Goal: Obtain resource: Obtain resource

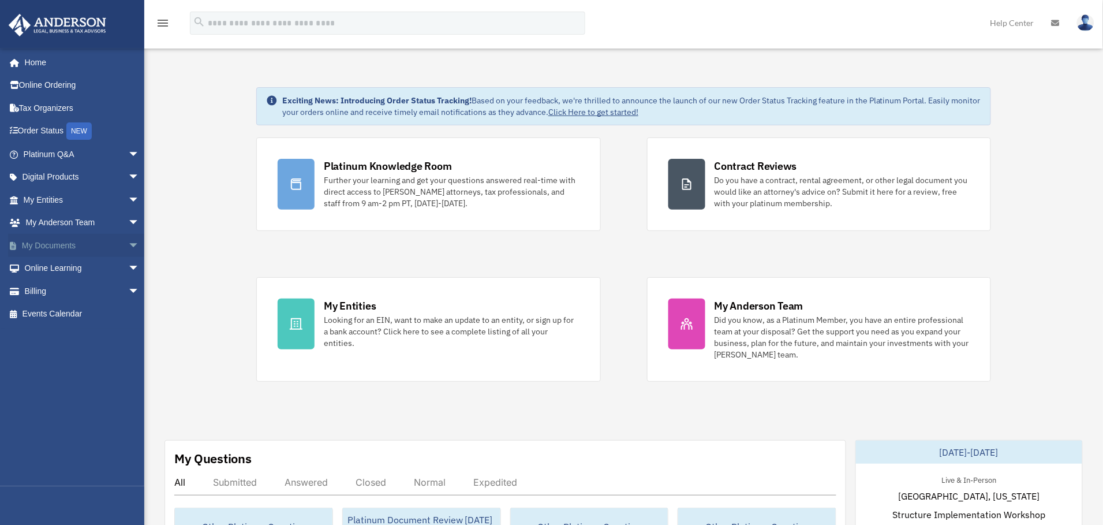
click at [128, 248] on span "arrow_drop_down" at bounding box center [139, 246] width 23 height 24
click at [53, 269] on link "Box" at bounding box center [86, 268] width 141 height 23
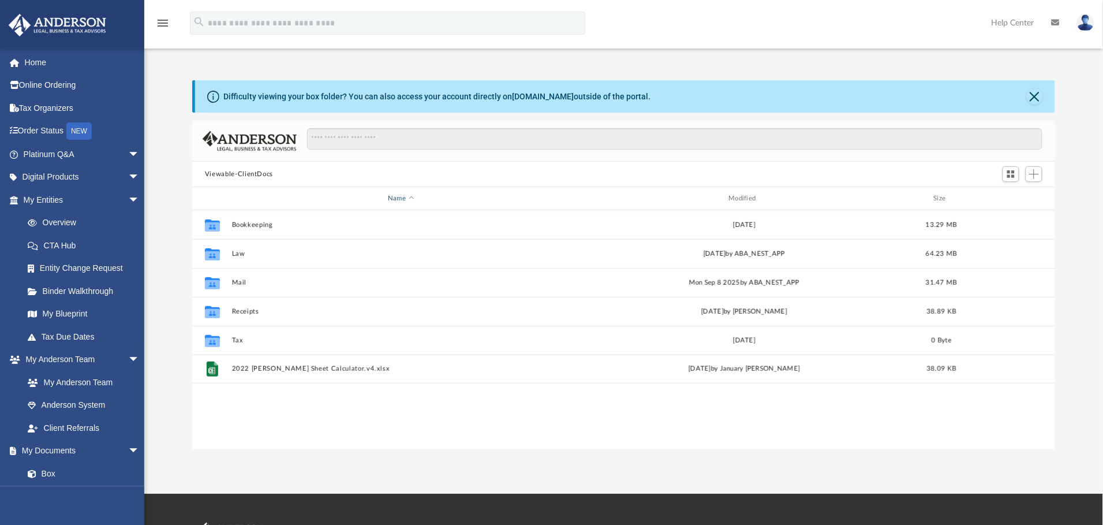
scroll to position [249, 850]
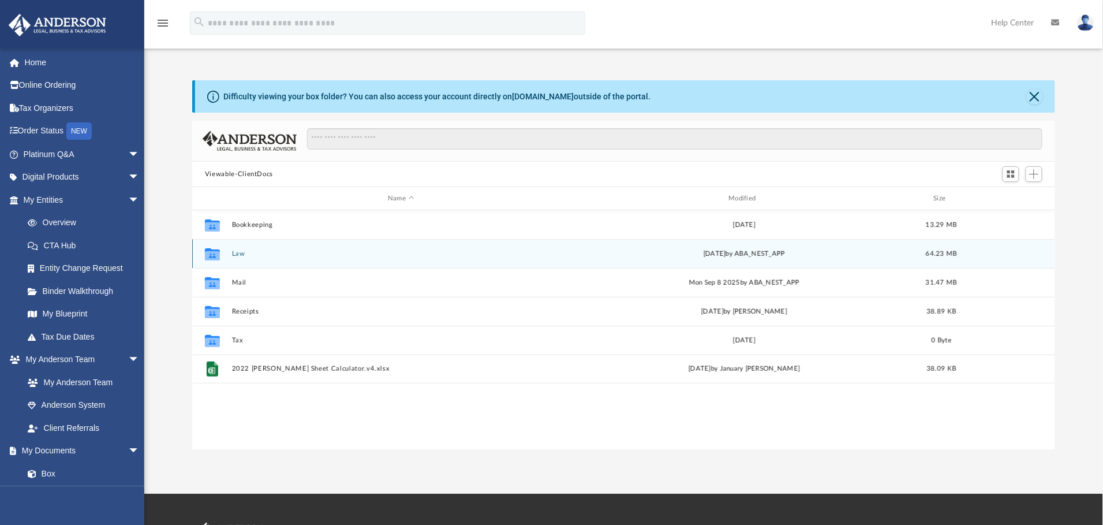
click at [238, 253] on button "Law" at bounding box center [401, 254] width 338 height 8
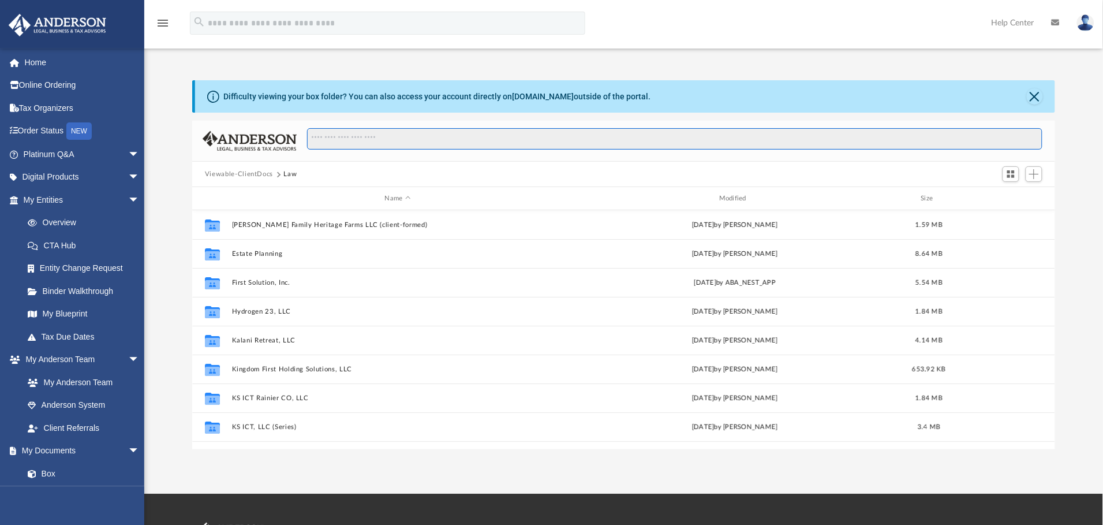
click at [428, 142] on input "Search files and folders" at bounding box center [674, 139] width 735 height 22
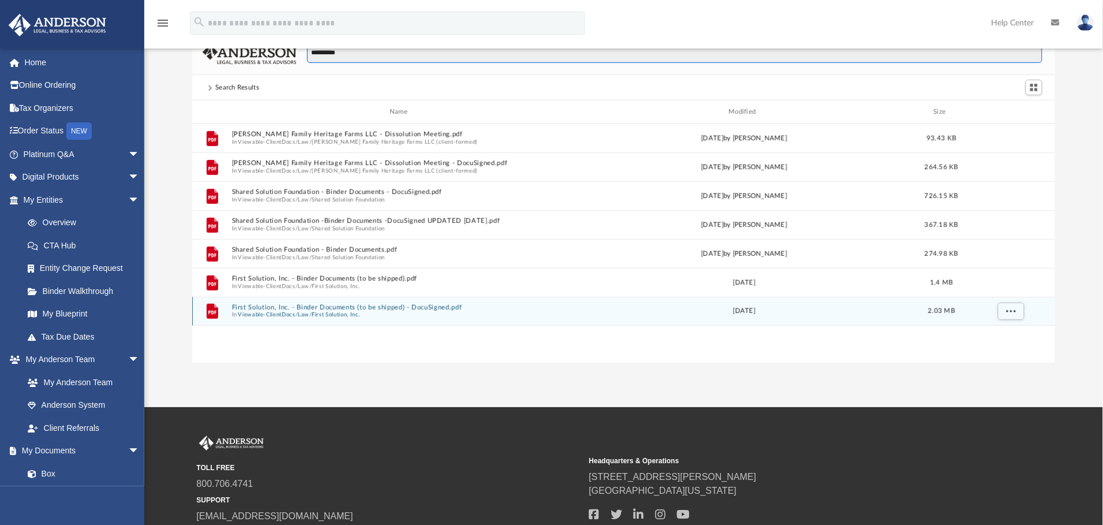
scroll to position [173, 0]
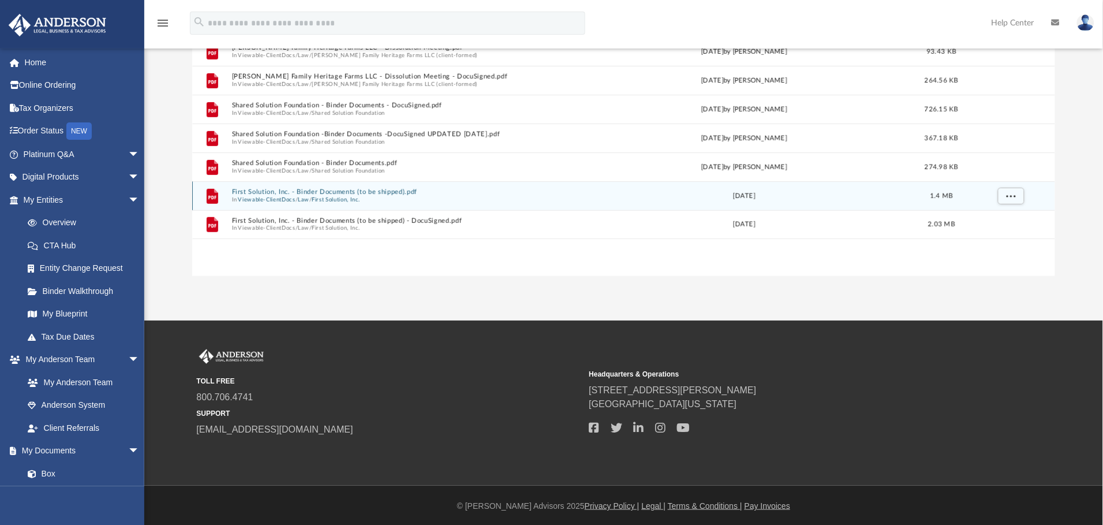
type input "**********"
click at [251, 195] on button "First Solution, Inc. - Binder Documents (to be shipped).pdf" at bounding box center [401, 192] width 338 height 8
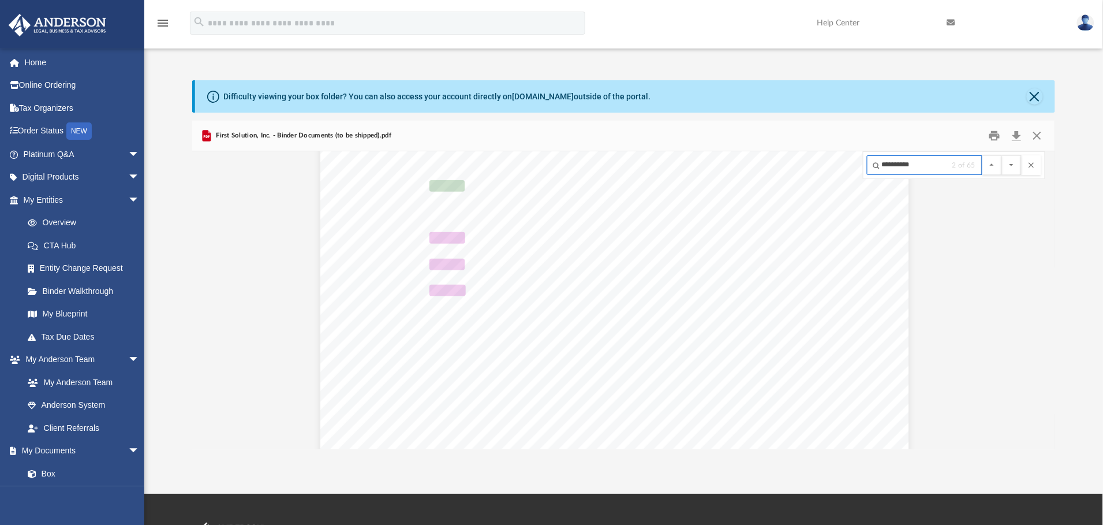
scroll to position [14917, 9]
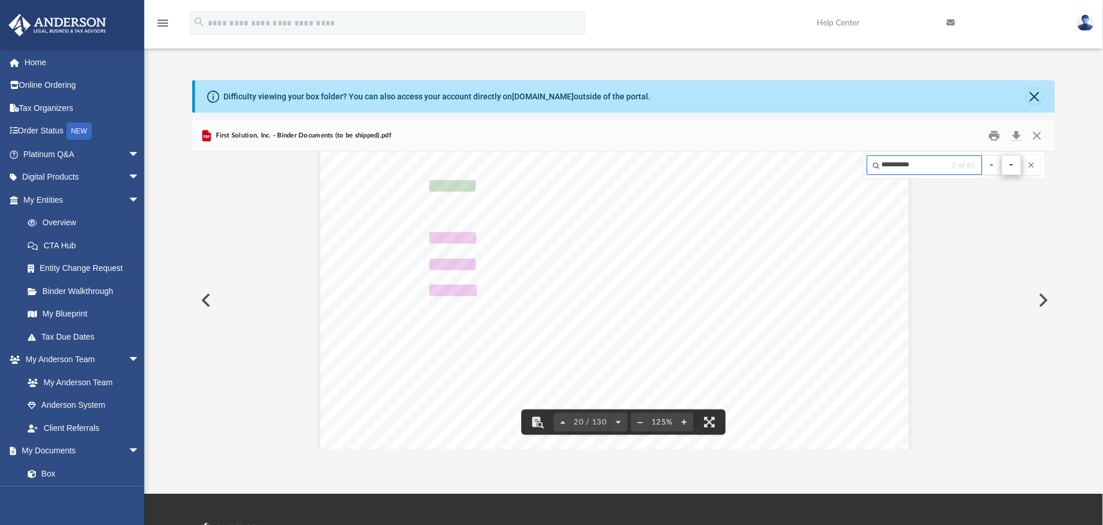
type input "**********"
click at [1009, 166] on button "File preview" at bounding box center [1012, 165] width 20 height 20
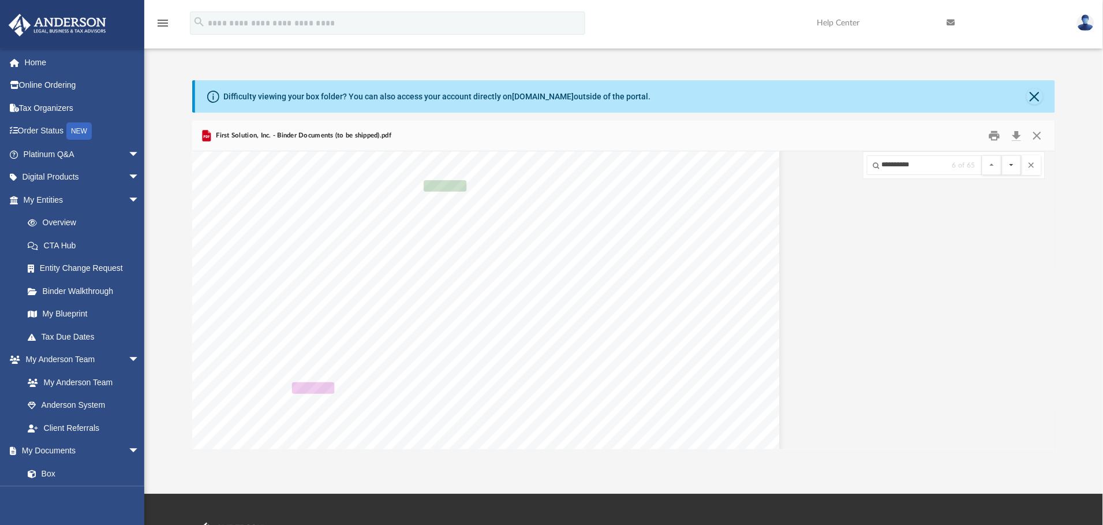
click at [1009, 166] on button "File preview" at bounding box center [1012, 165] width 20 height 20
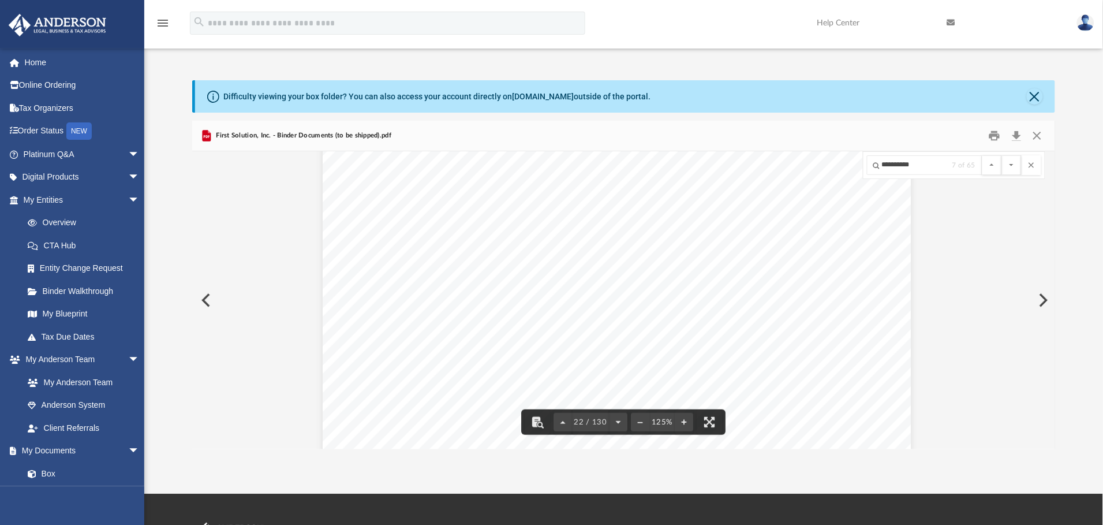
scroll to position [16425, 6]
click at [1009, 167] on button "File preview" at bounding box center [1012, 165] width 20 height 20
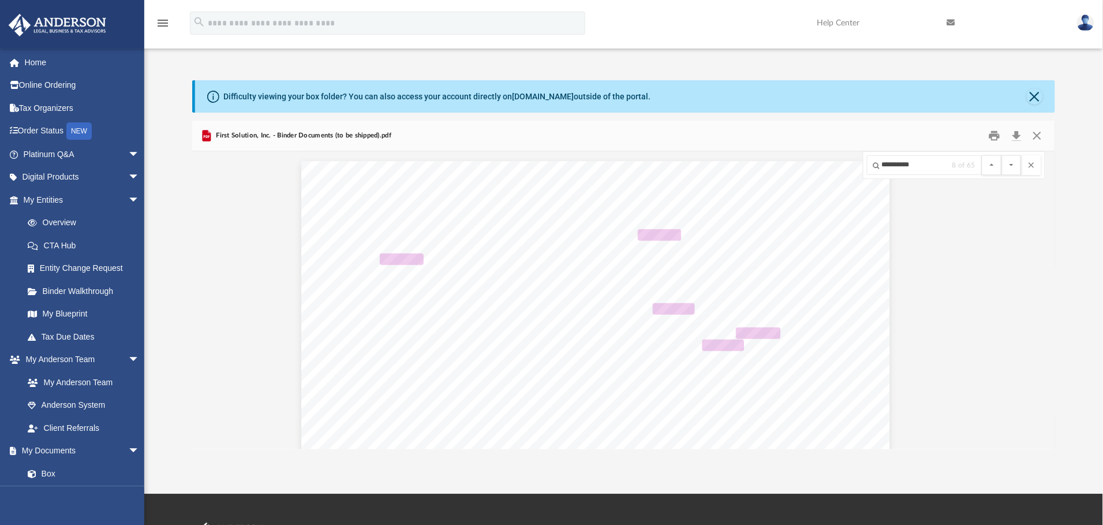
scroll to position [20293, 28]
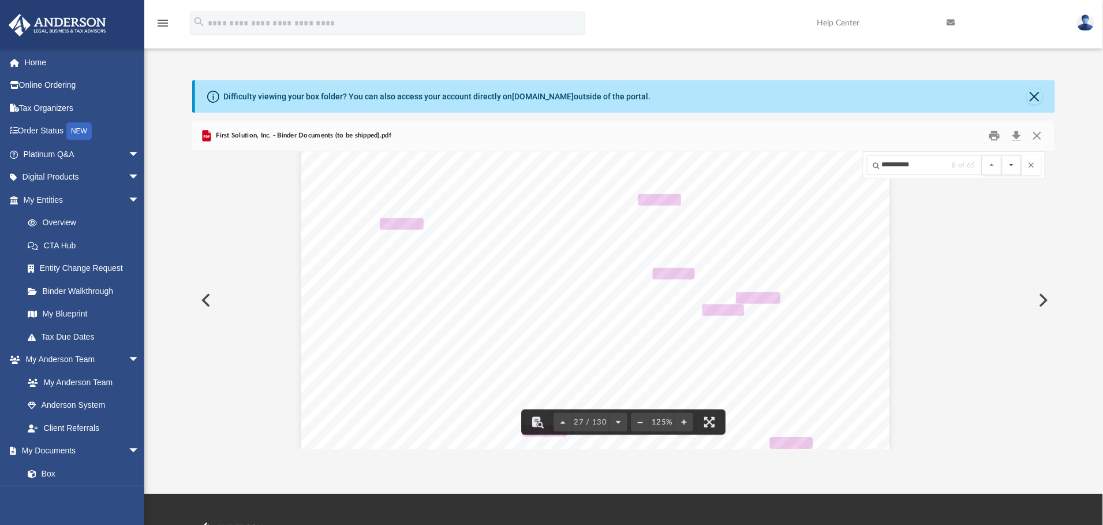
click at [1010, 167] on button "File preview" at bounding box center [1012, 165] width 20 height 20
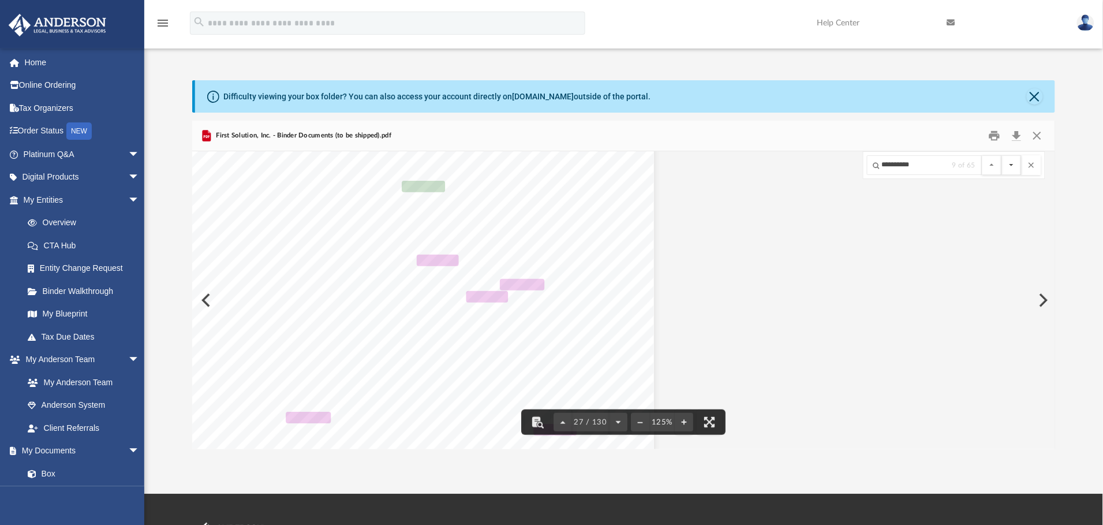
click at [1010, 167] on button "File preview" at bounding box center [1012, 165] width 20 height 20
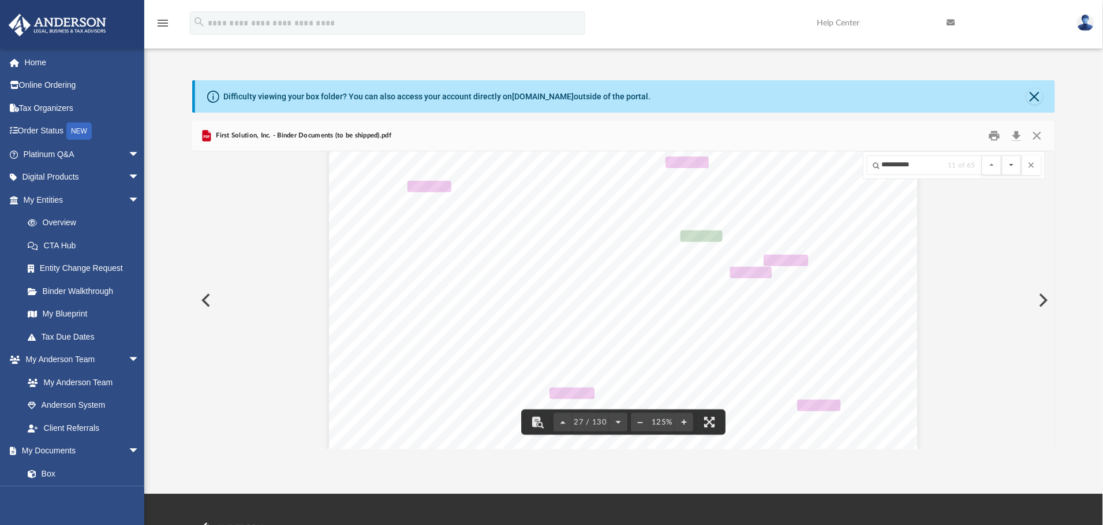
scroll to position [20381, 282]
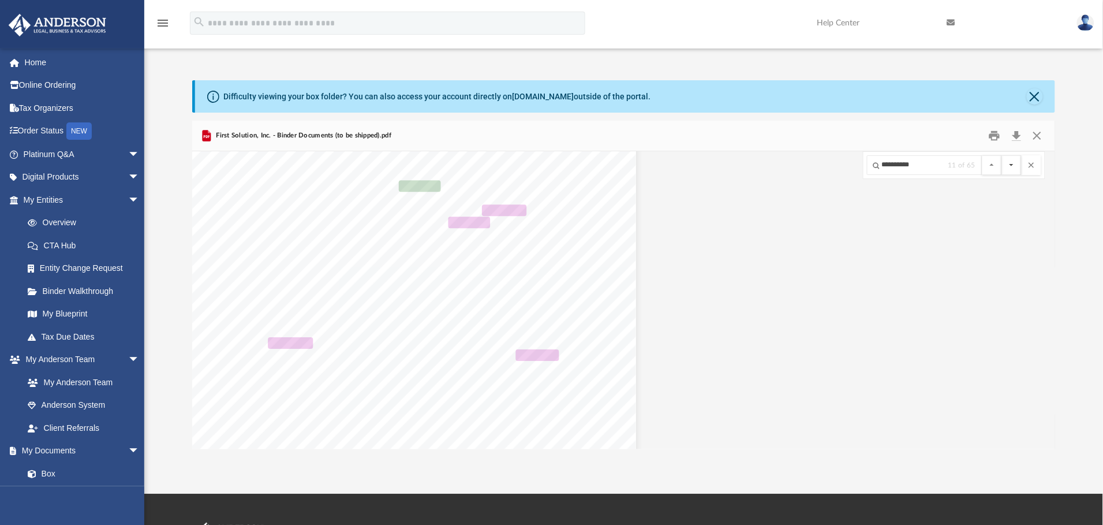
click at [1010, 167] on button "File preview" at bounding box center [1012, 165] width 20 height 20
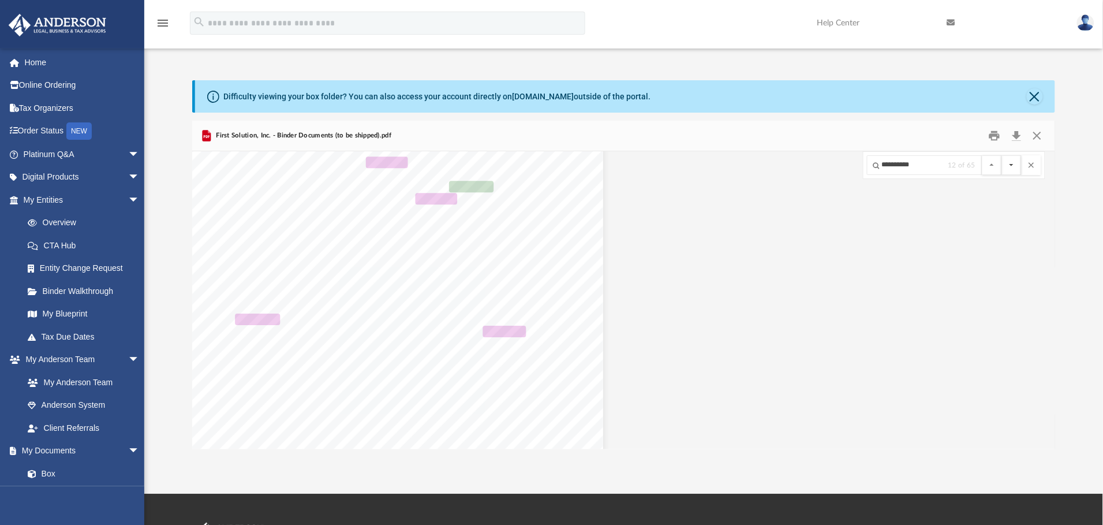
click at [1010, 167] on button "File preview" at bounding box center [1012, 165] width 20 height 20
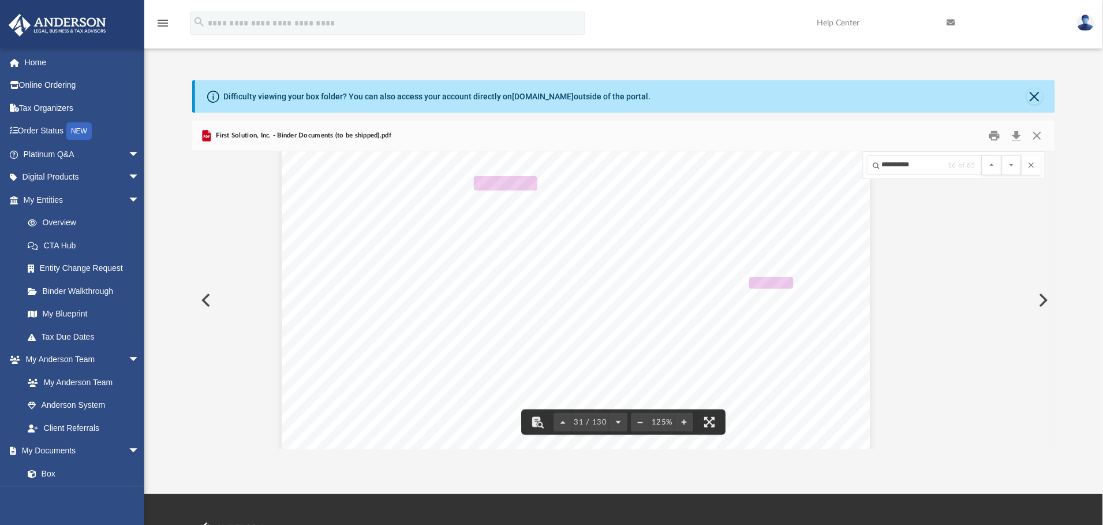
scroll to position [23452, 47]
click at [1010, 169] on button "File preview" at bounding box center [1012, 165] width 20 height 20
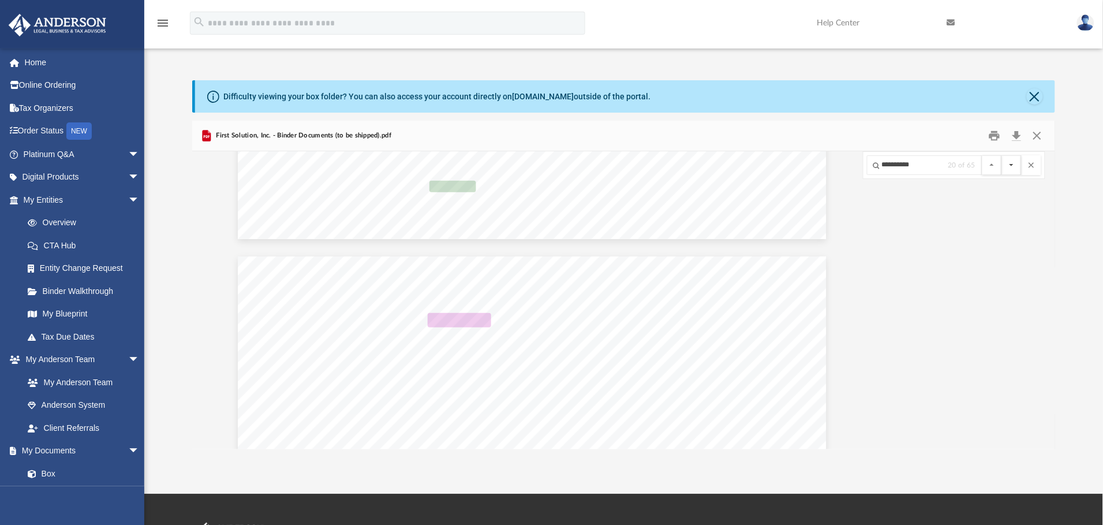
click at [1010, 169] on button "File preview" at bounding box center [1012, 165] width 20 height 20
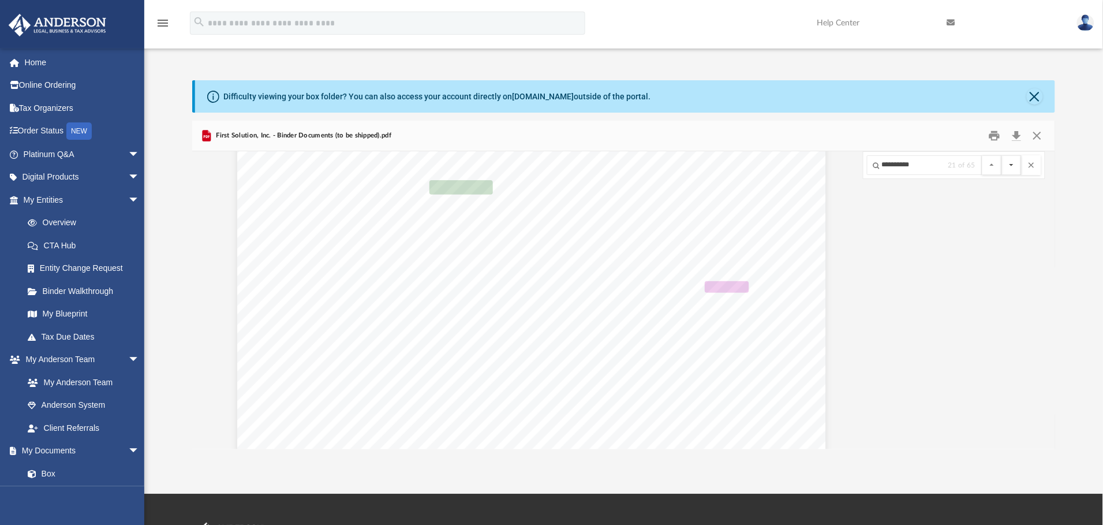
click at [1010, 169] on button "File preview" at bounding box center [1012, 165] width 20 height 20
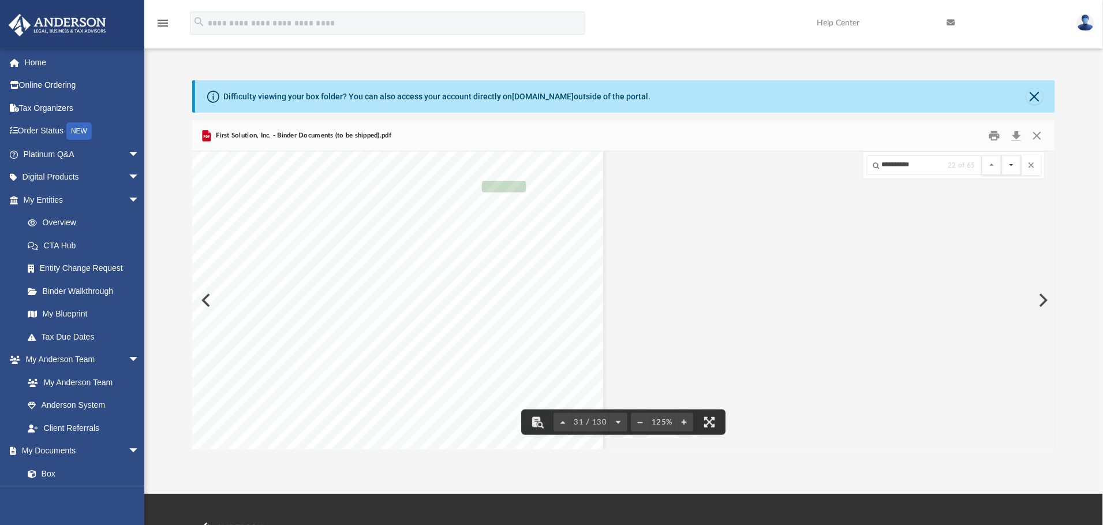
click at [1012, 166] on button "File preview" at bounding box center [1012, 165] width 20 height 20
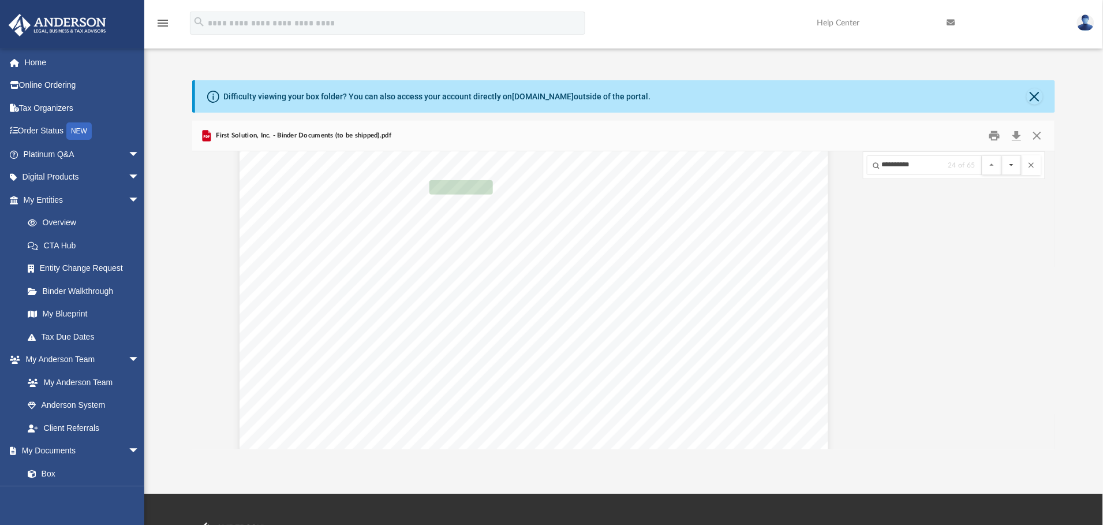
click at [1012, 166] on button "File preview" at bounding box center [1012, 165] width 20 height 20
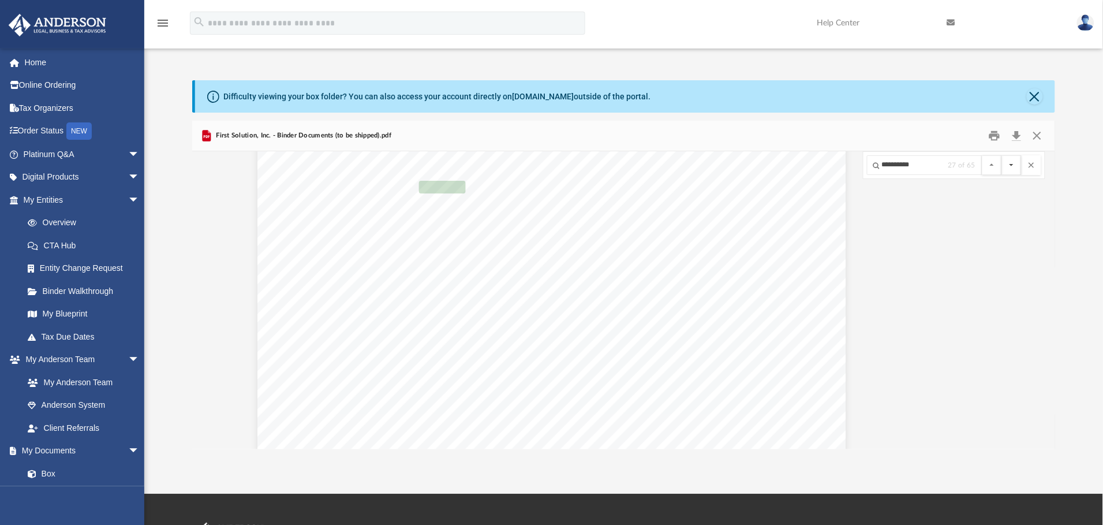
click at [1012, 166] on button "File preview" at bounding box center [1012, 165] width 20 height 20
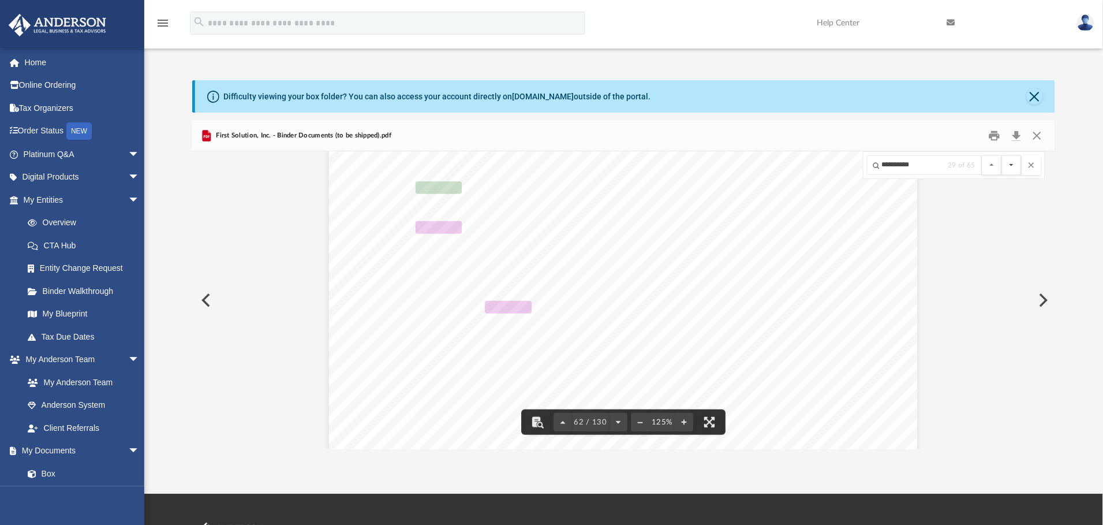
click at [1010, 166] on button "File preview" at bounding box center [1012, 165] width 20 height 20
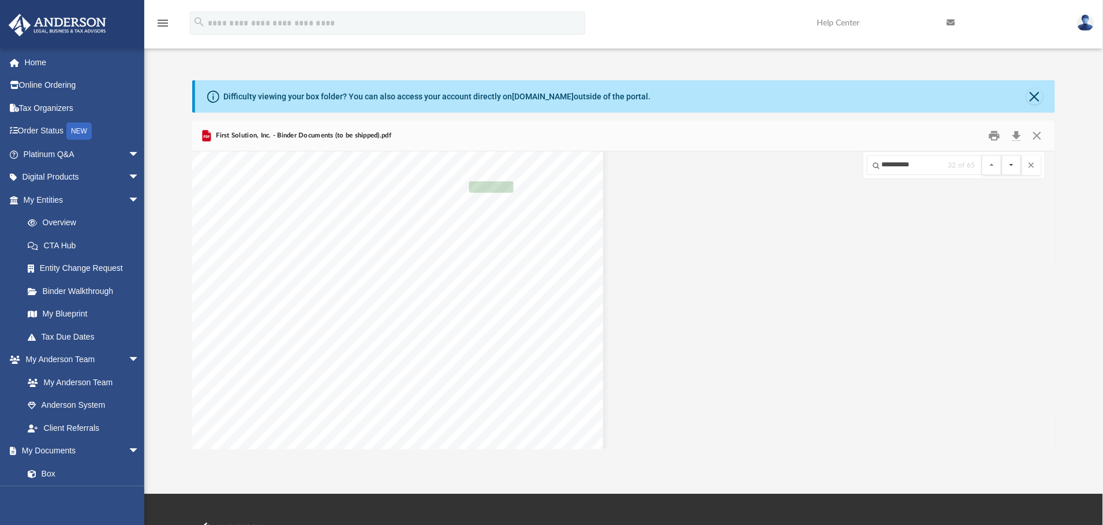
click at [1010, 166] on button "File preview" at bounding box center [1012, 165] width 20 height 20
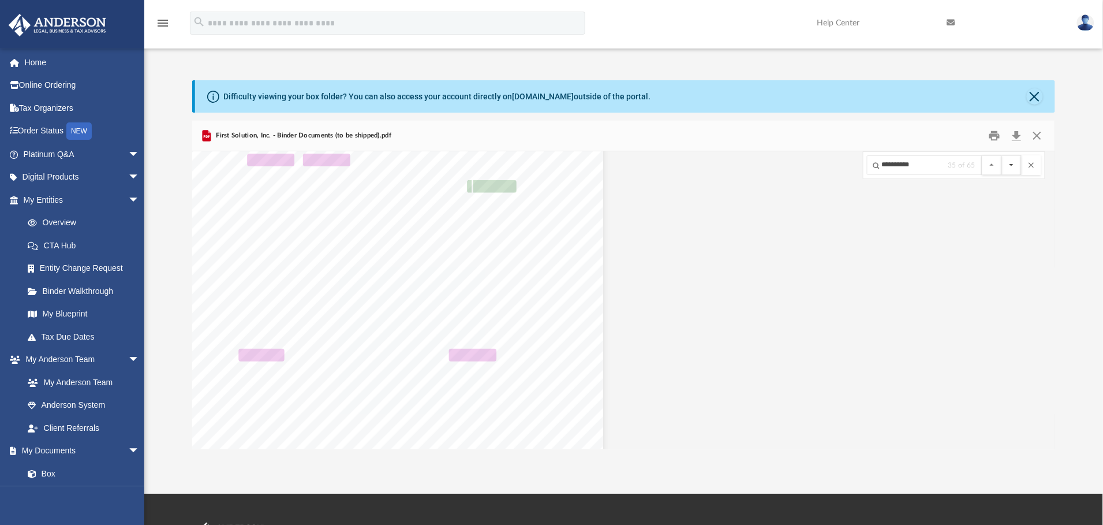
click at [1010, 166] on button "File preview" at bounding box center [1012, 165] width 20 height 20
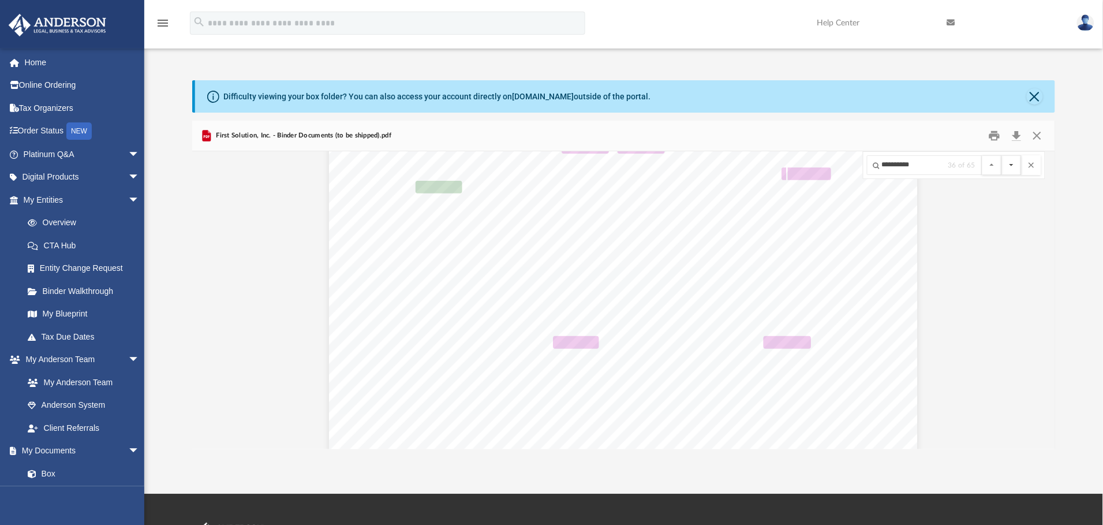
click at [1010, 166] on button "File preview" at bounding box center [1012, 165] width 20 height 20
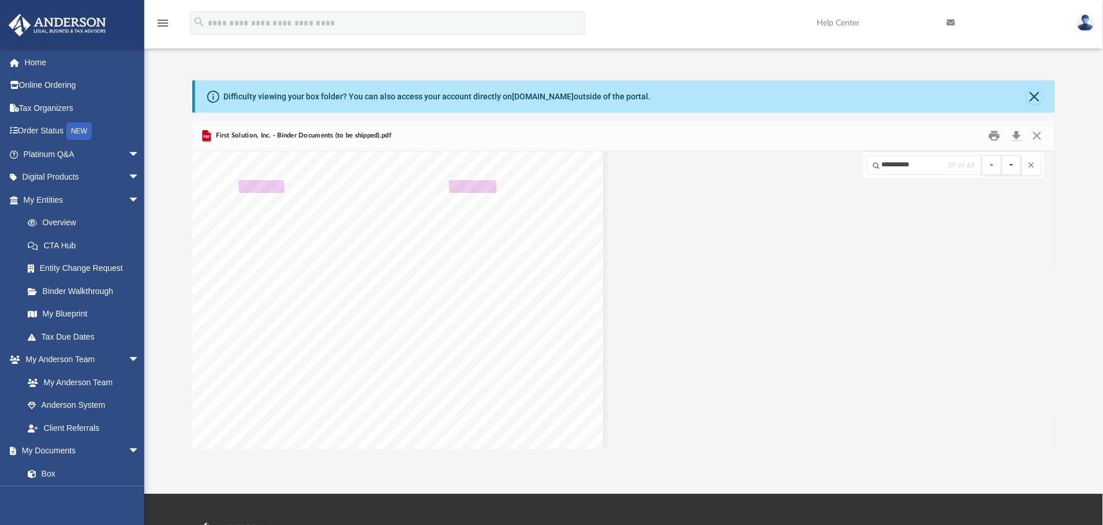
scroll to position [51223, 222]
click at [1010, 166] on button "File preview" at bounding box center [1012, 165] width 20 height 20
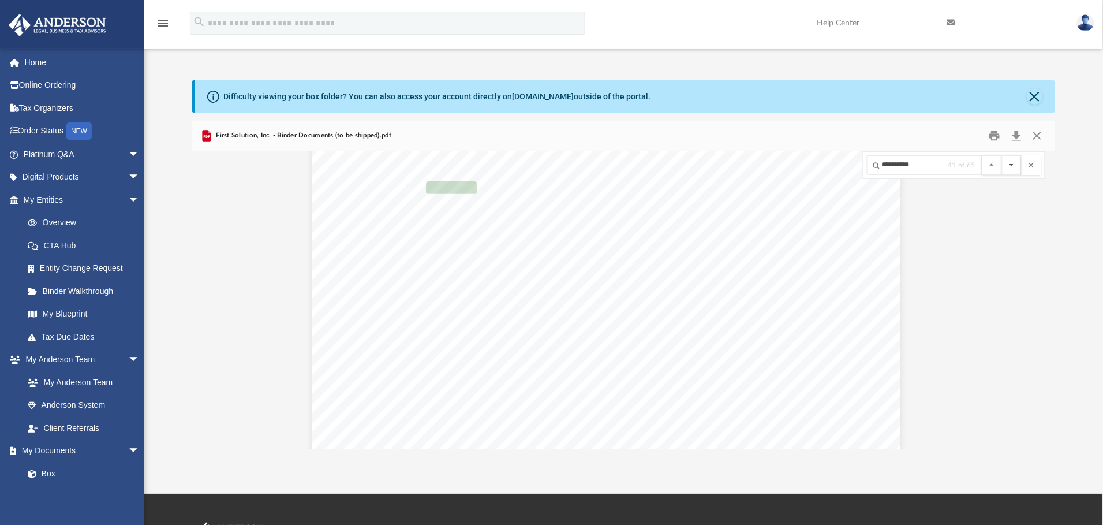
click at [1010, 166] on button "File preview" at bounding box center [1012, 165] width 20 height 20
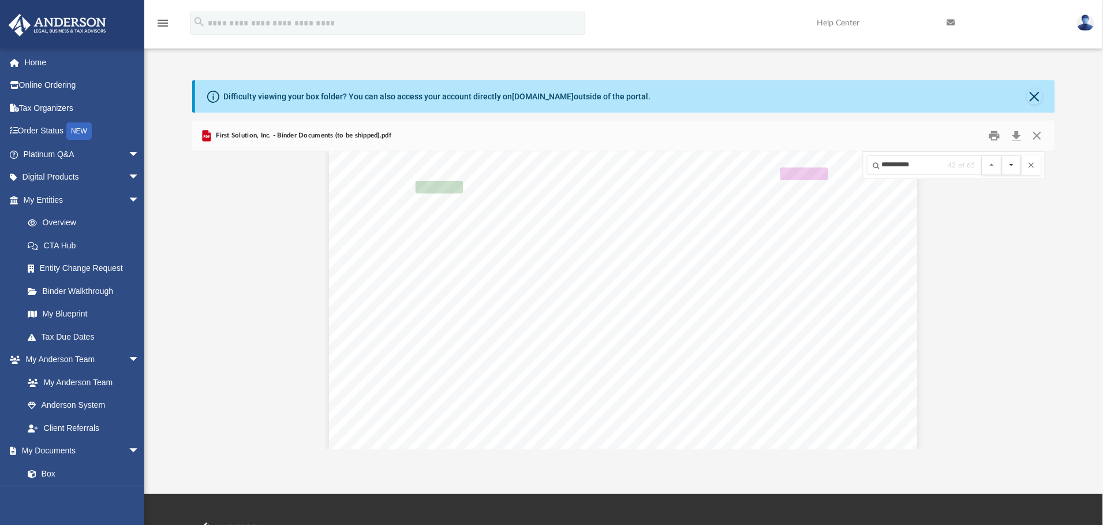
scroll to position [58977, 259]
click at [1010, 166] on button "File preview" at bounding box center [1012, 165] width 20 height 20
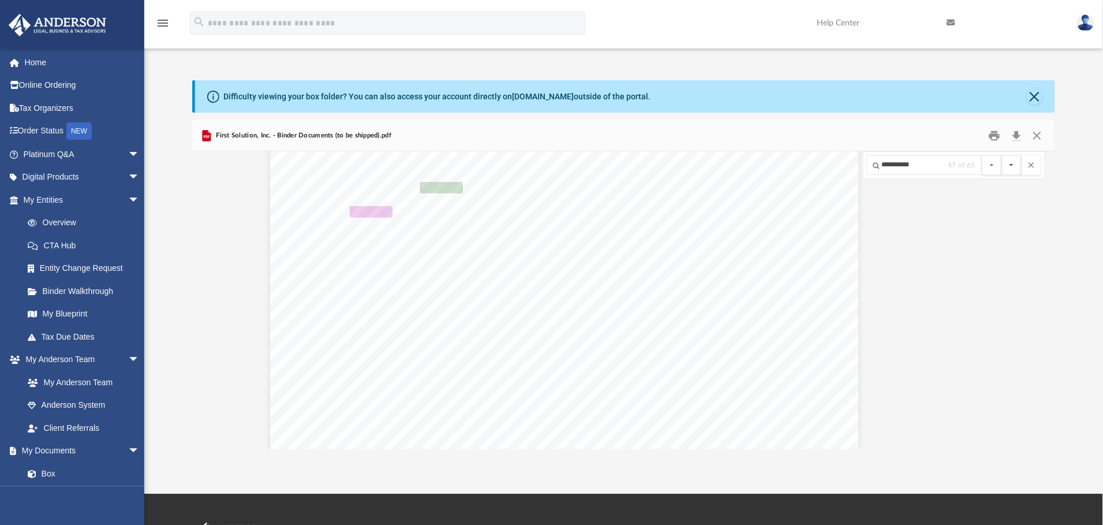
click at [1010, 166] on button "File preview" at bounding box center [1012, 165] width 20 height 20
click at [128, 177] on span "arrow_drop_down" at bounding box center [139, 178] width 23 height 24
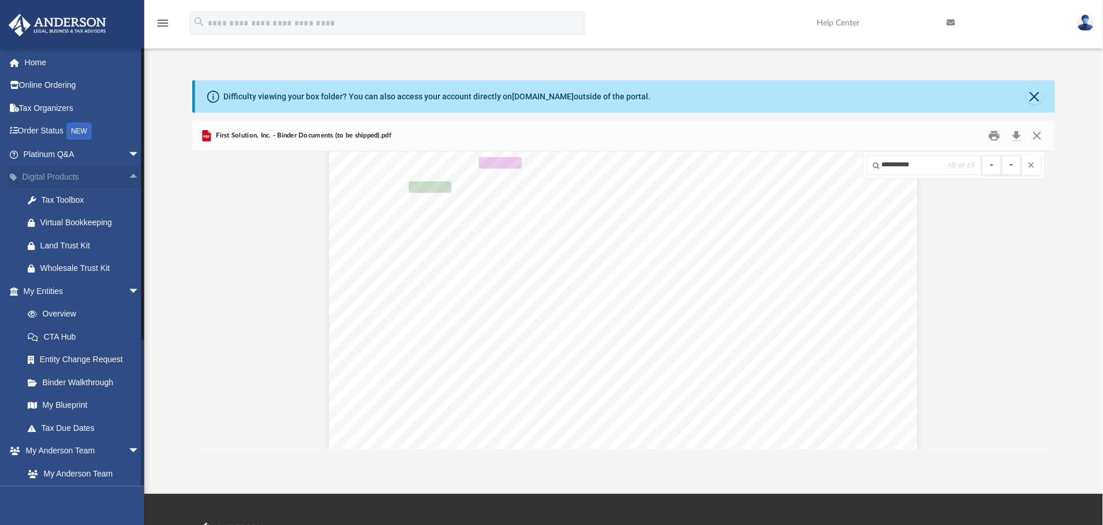
click at [128, 177] on span "arrow_drop_up" at bounding box center [139, 178] width 23 height 24
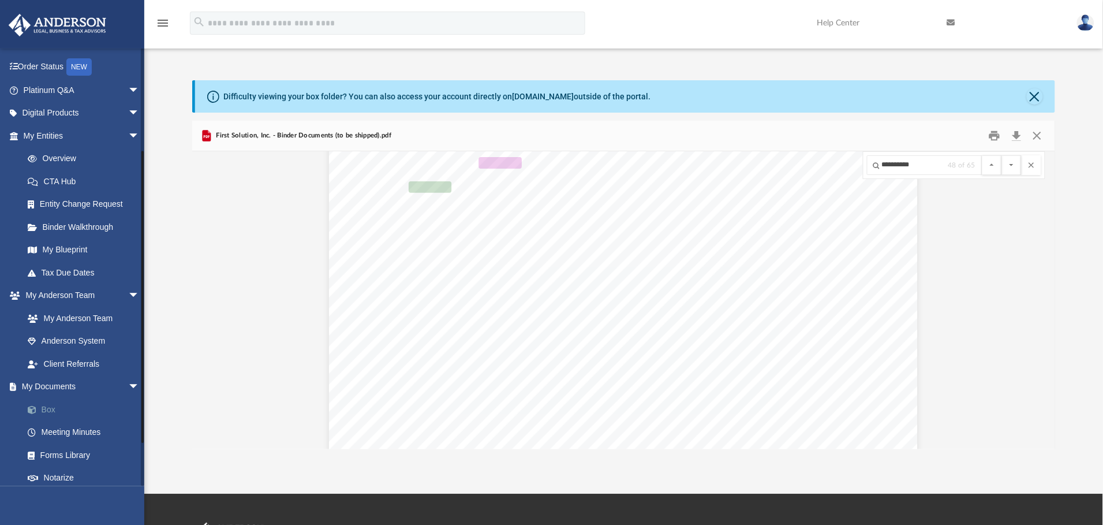
scroll to position [173, 0]
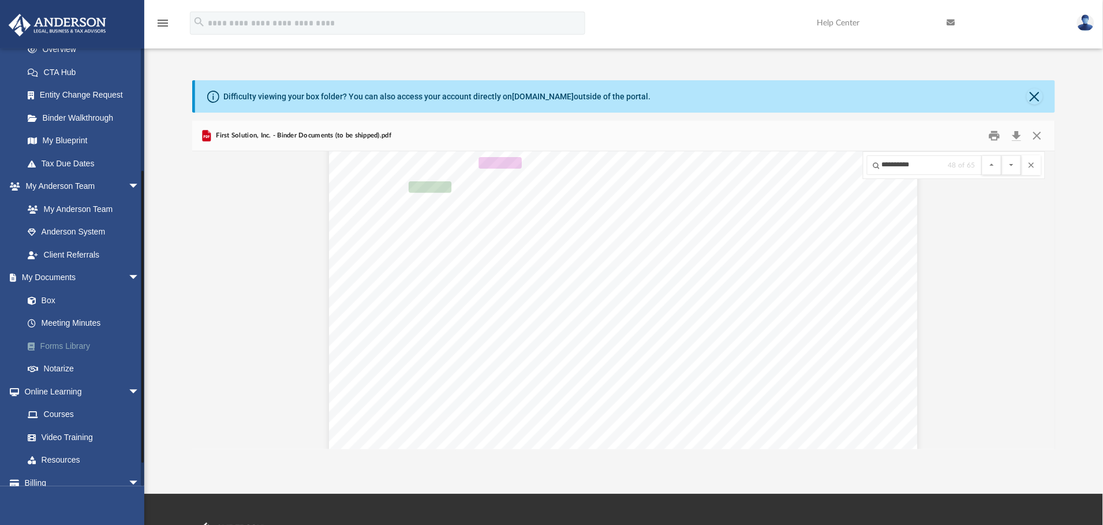
click at [57, 345] on link "Forms Library" at bounding box center [86, 345] width 141 height 23
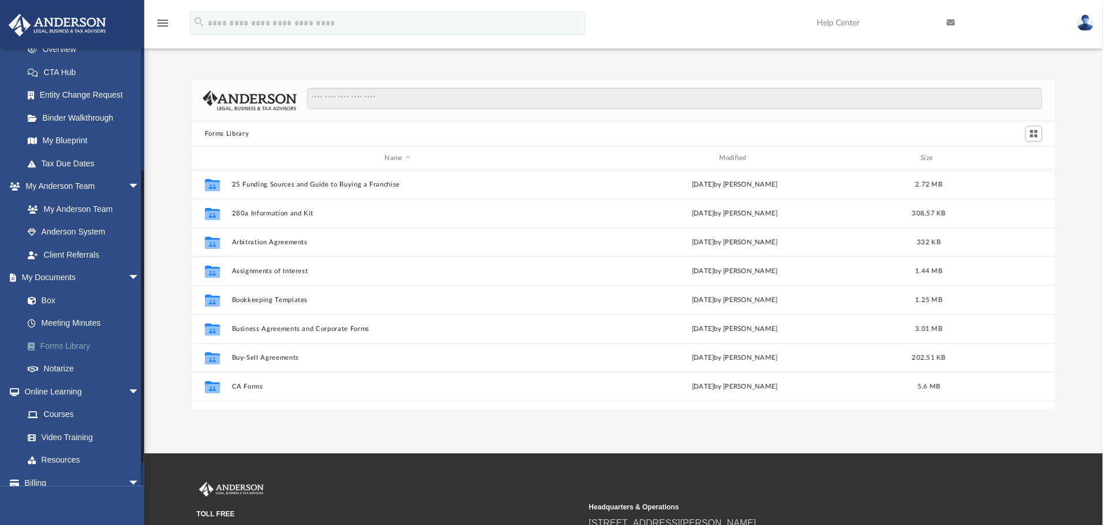
scroll to position [249, 850]
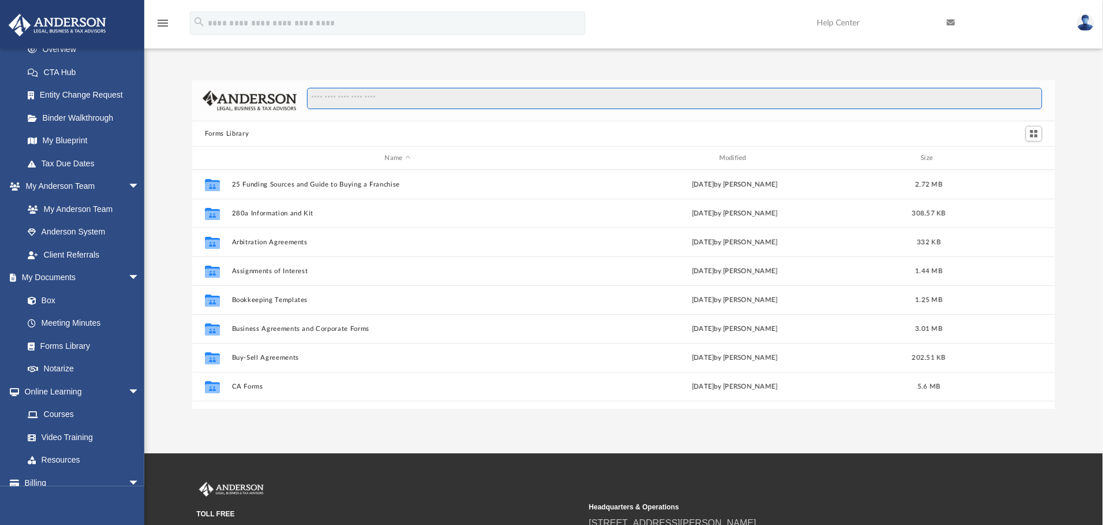
click at [378, 98] on input "Search files and folders" at bounding box center [674, 99] width 735 height 22
type input "**********"
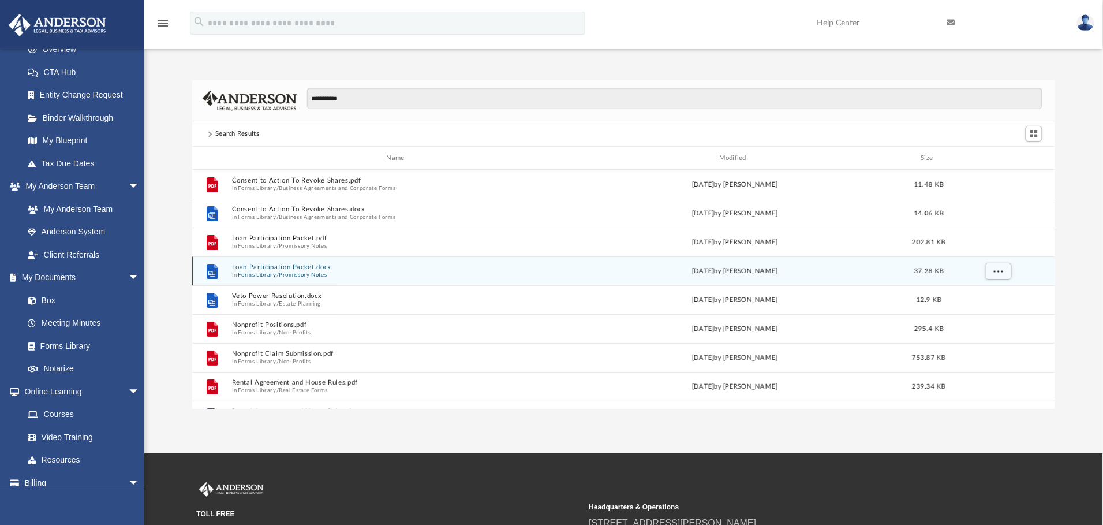
click at [264, 266] on button "Loan Participation Packet.docx" at bounding box center [398, 267] width 332 height 8
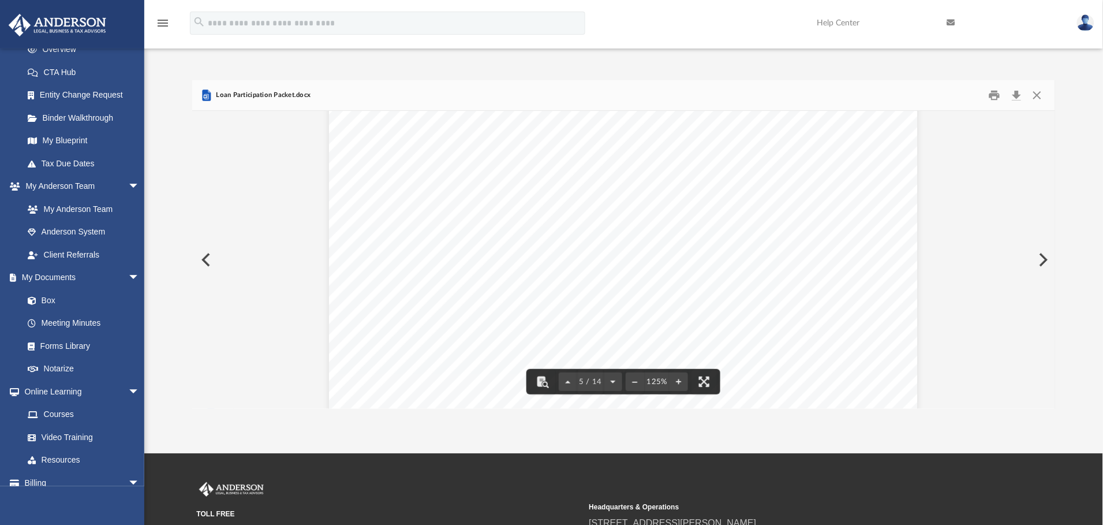
scroll to position [3376, 0]
click at [1039, 94] on button "Close" at bounding box center [1037, 96] width 21 height 18
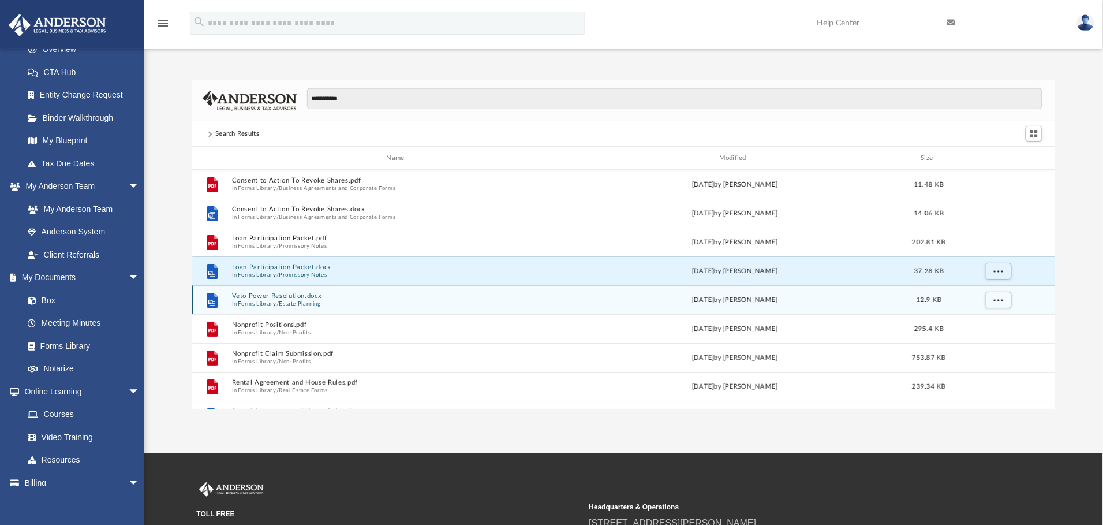
click at [271, 300] on button "Forms Library" at bounding box center [257, 304] width 38 height 8
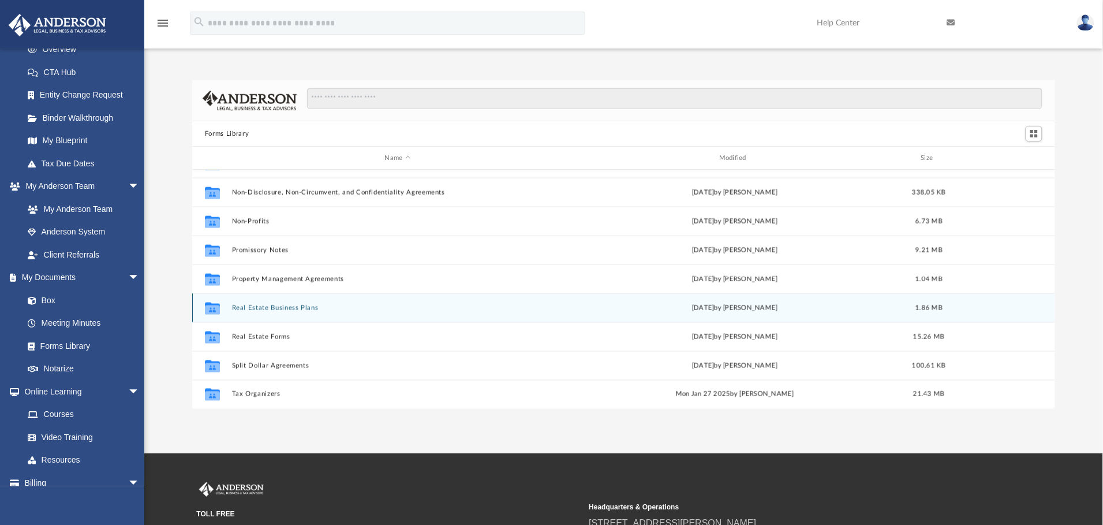
scroll to position [540, 0]
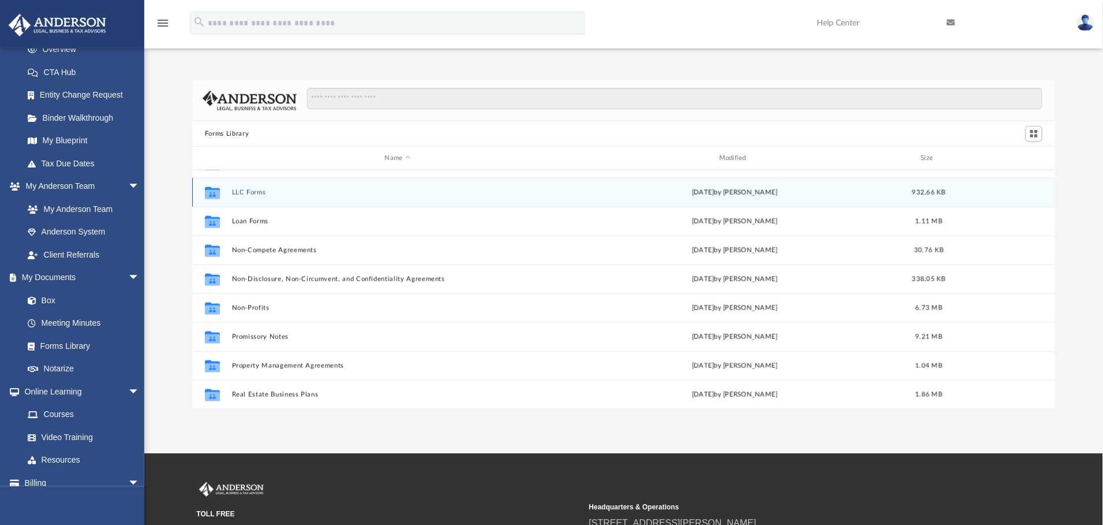
click at [249, 196] on button "LLC Forms" at bounding box center [398, 193] width 332 height 8
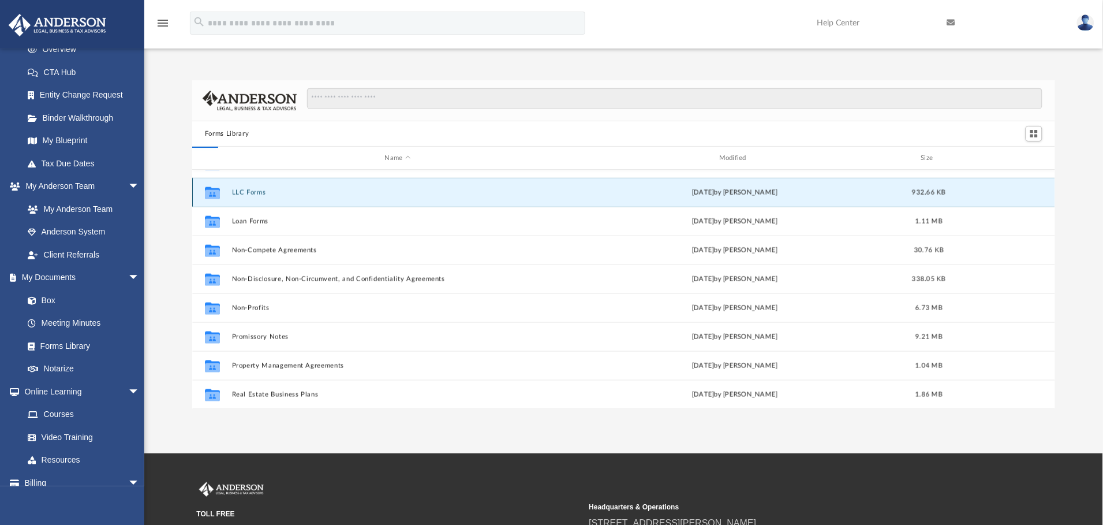
click at [249, 196] on button "LLC Forms" at bounding box center [398, 193] width 332 height 8
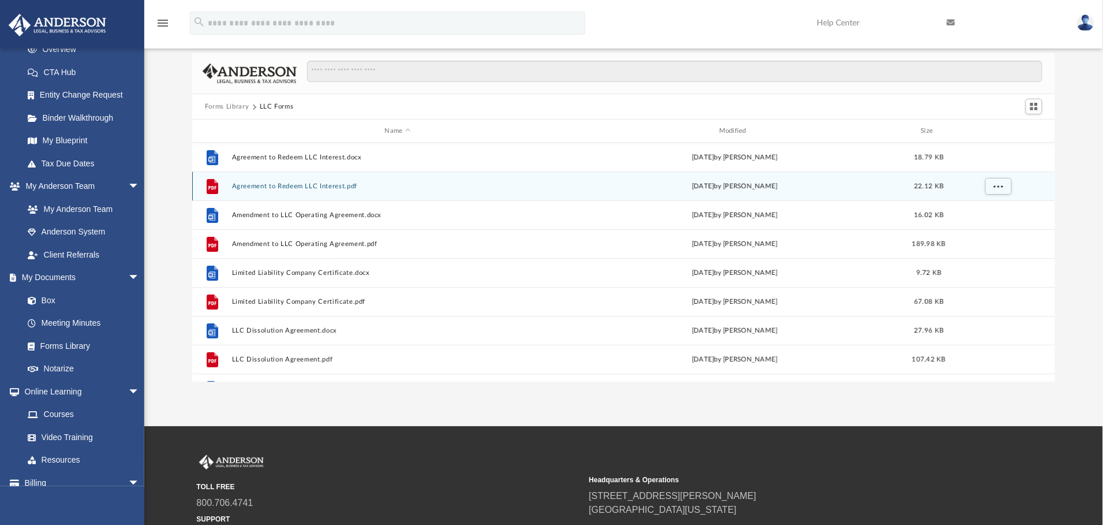
scroll to position [0, 0]
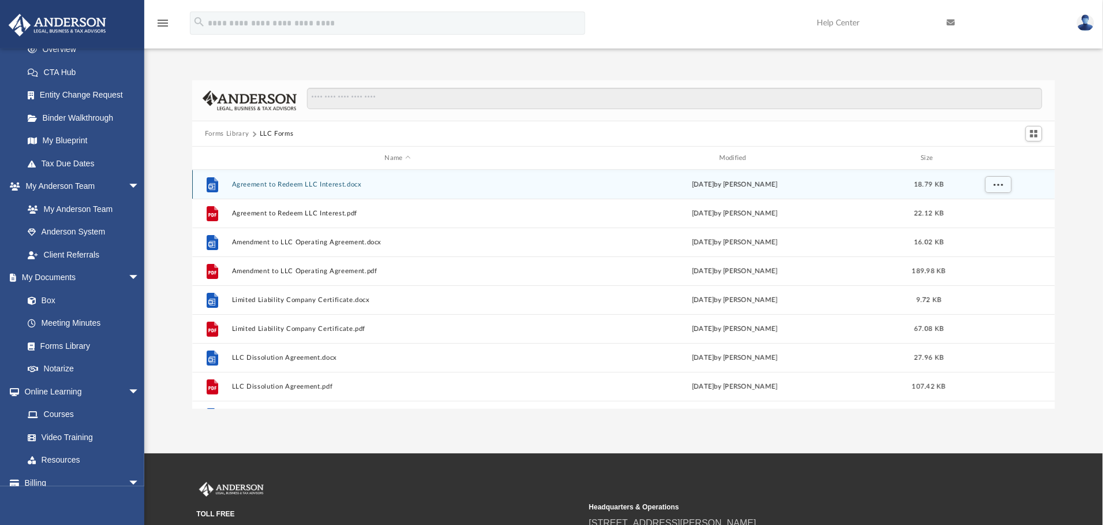
click at [273, 181] on button "Agreement to Redeem LLC Interest.docx" at bounding box center [398, 185] width 332 height 8
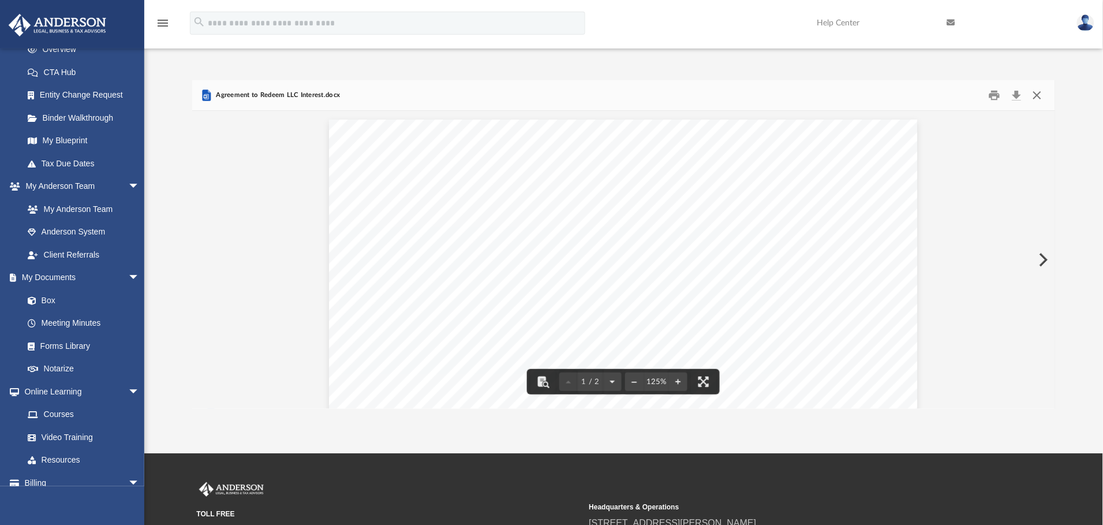
click at [1037, 99] on button "Close" at bounding box center [1037, 96] width 21 height 18
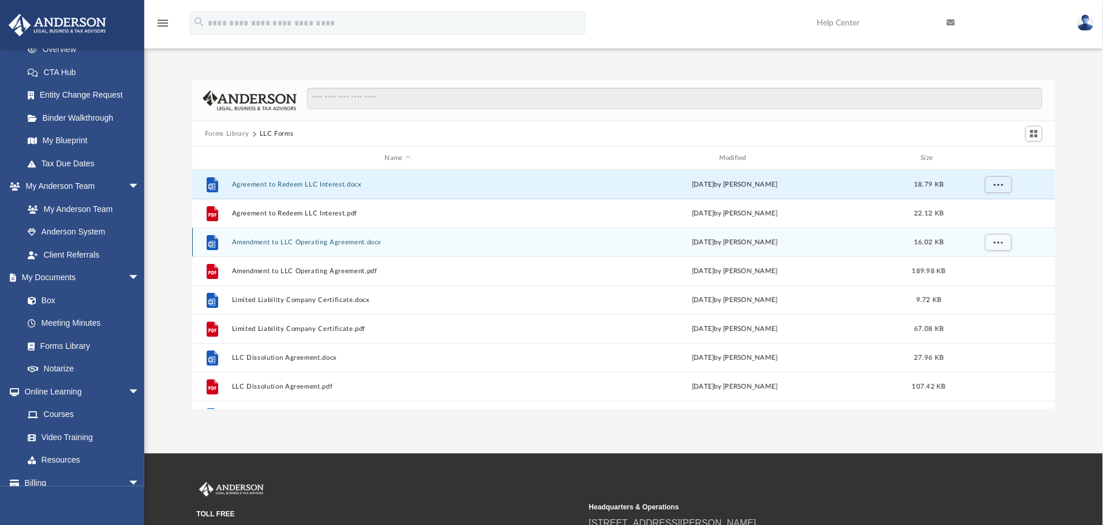
click at [264, 245] on button "Amendment to LLC Operating Agreement.docx" at bounding box center [398, 242] width 332 height 8
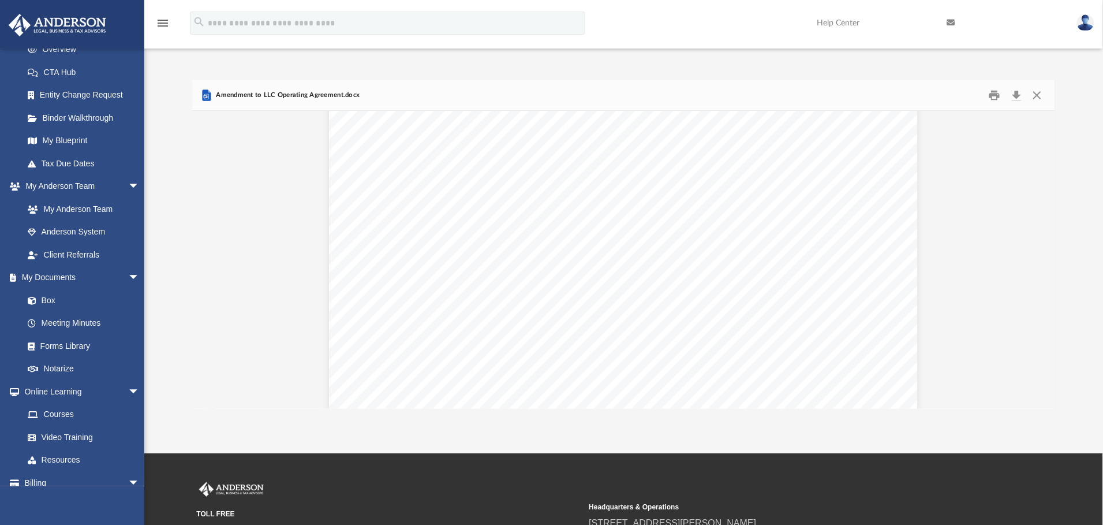
scroll to position [481, 0]
click at [1034, 92] on button "Close" at bounding box center [1037, 96] width 21 height 18
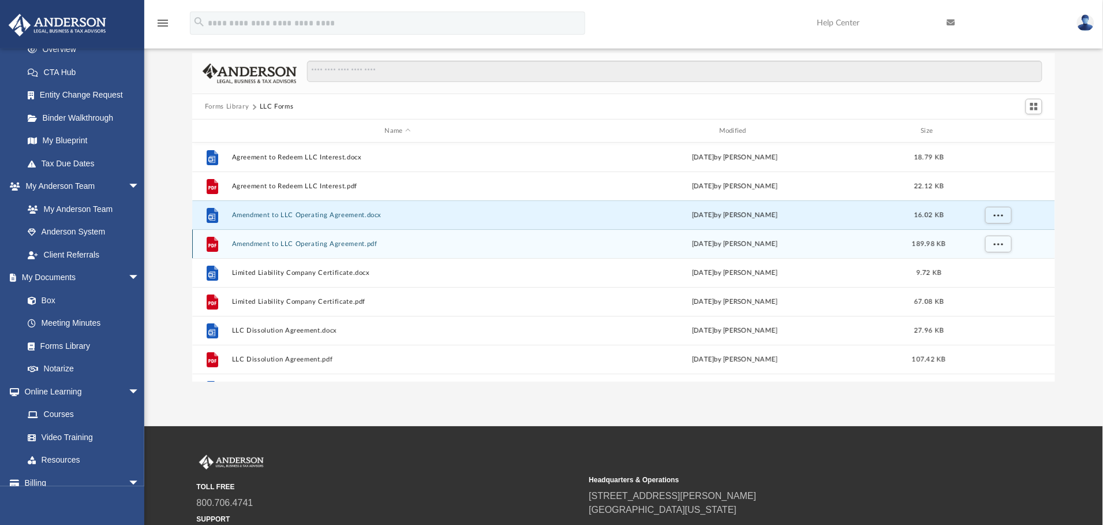
scroll to position [0, 0]
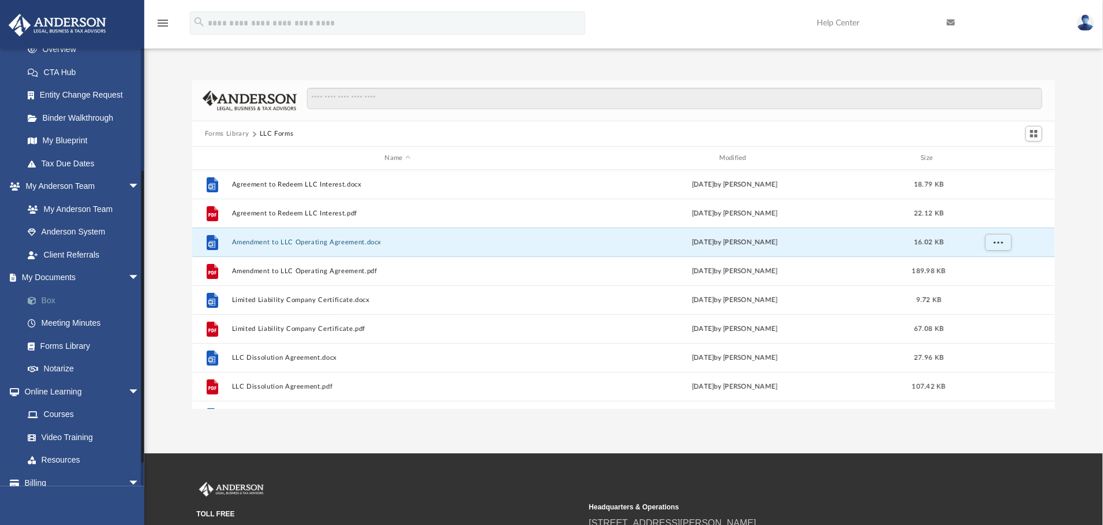
click at [50, 297] on link "Box" at bounding box center [86, 300] width 141 height 23
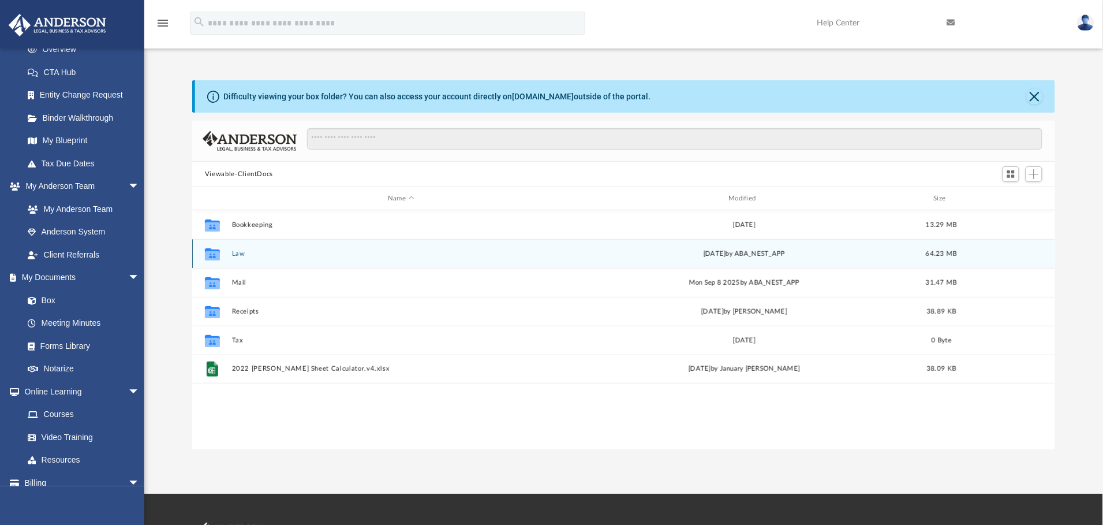
scroll to position [249, 850]
click at [237, 254] on button "Law" at bounding box center [401, 254] width 338 height 8
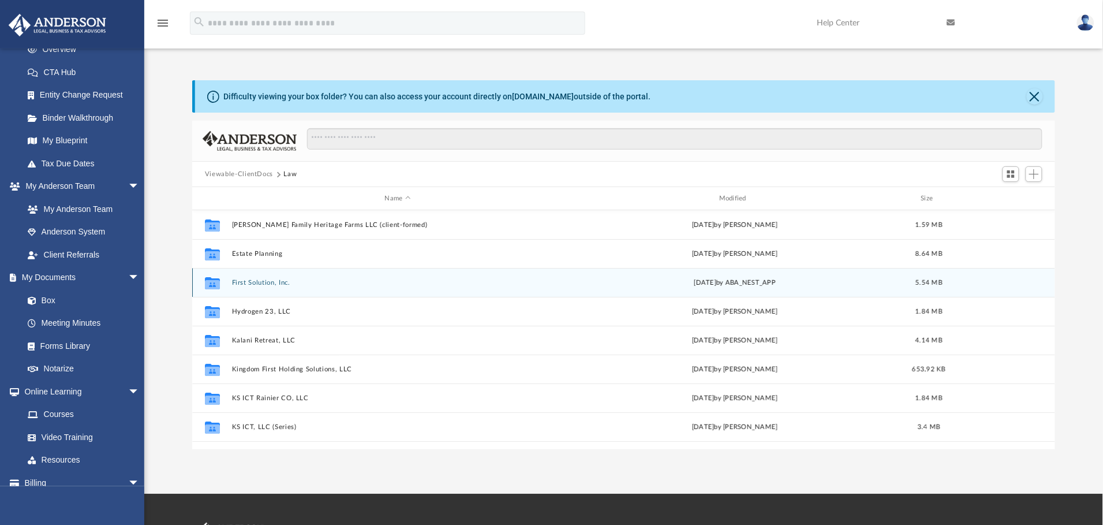
click at [252, 281] on button "First Solution, Inc." at bounding box center [398, 283] width 332 height 8
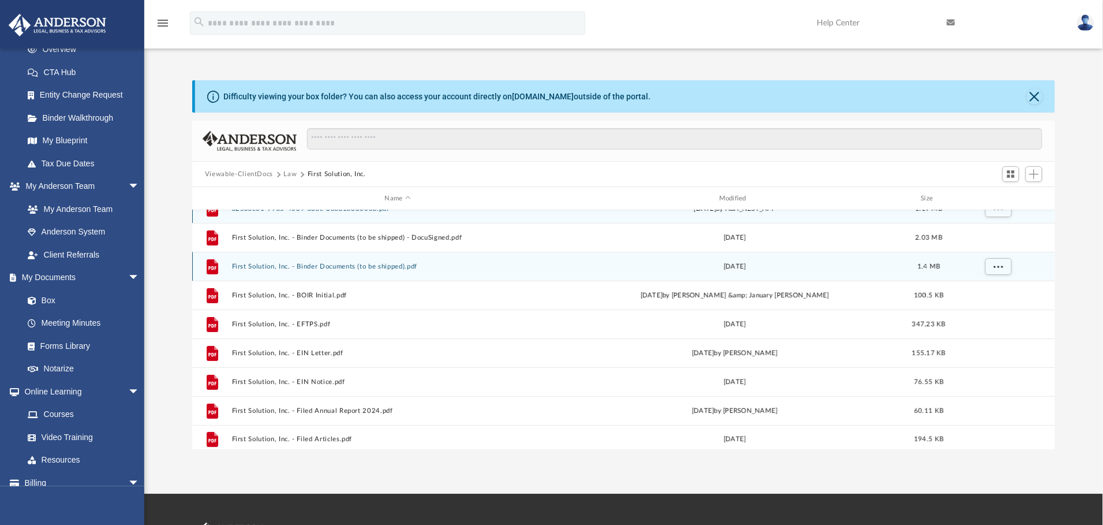
scroll to position [21, 0]
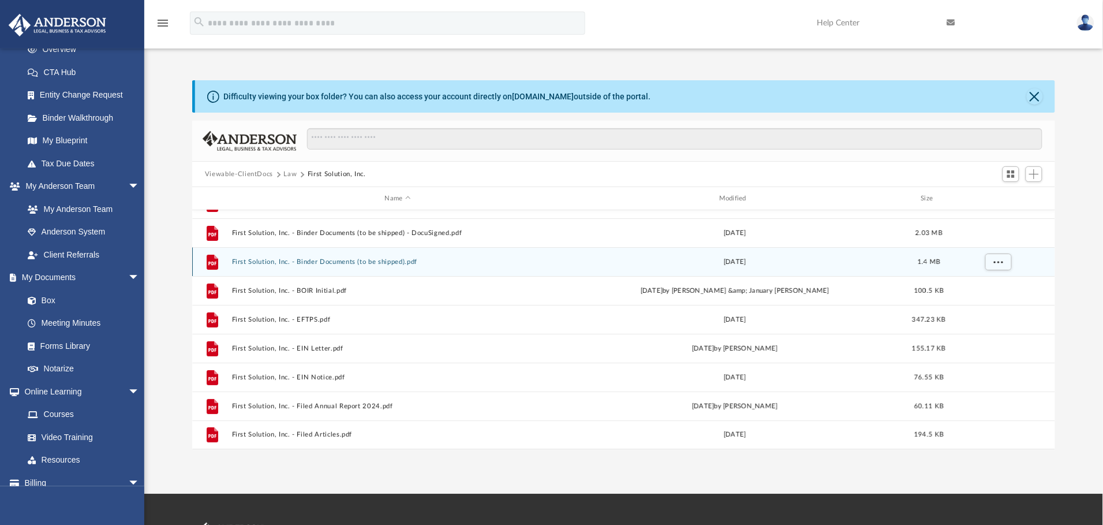
click at [254, 263] on button "First Solution, Inc. - Binder Documents (to be shipped).pdf" at bounding box center [398, 262] width 332 height 8
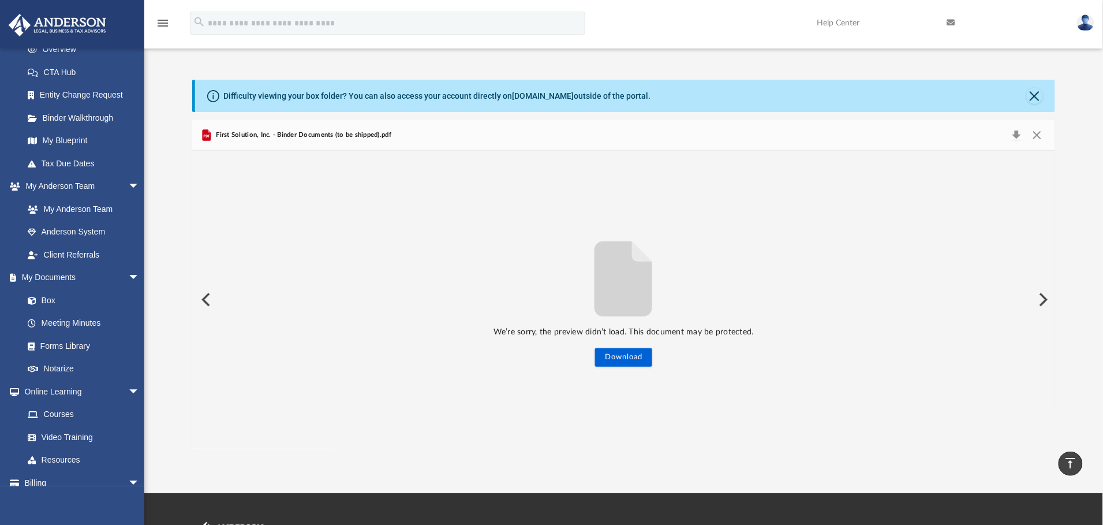
scroll to position [0, 0]
click at [1045, 302] on button "Preview" at bounding box center [1042, 300] width 25 height 32
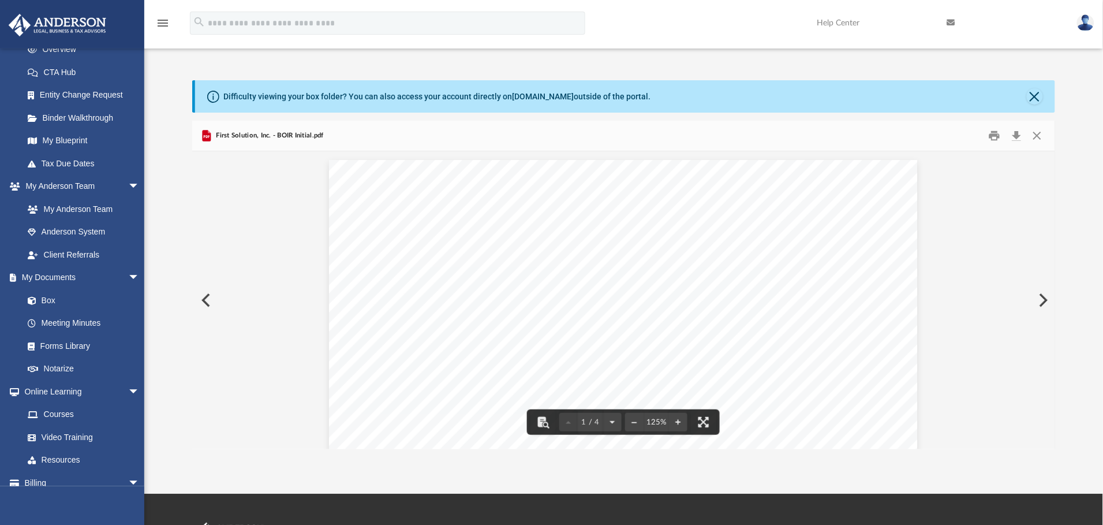
click at [204, 304] on button "Preview" at bounding box center [204, 300] width 25 height 32
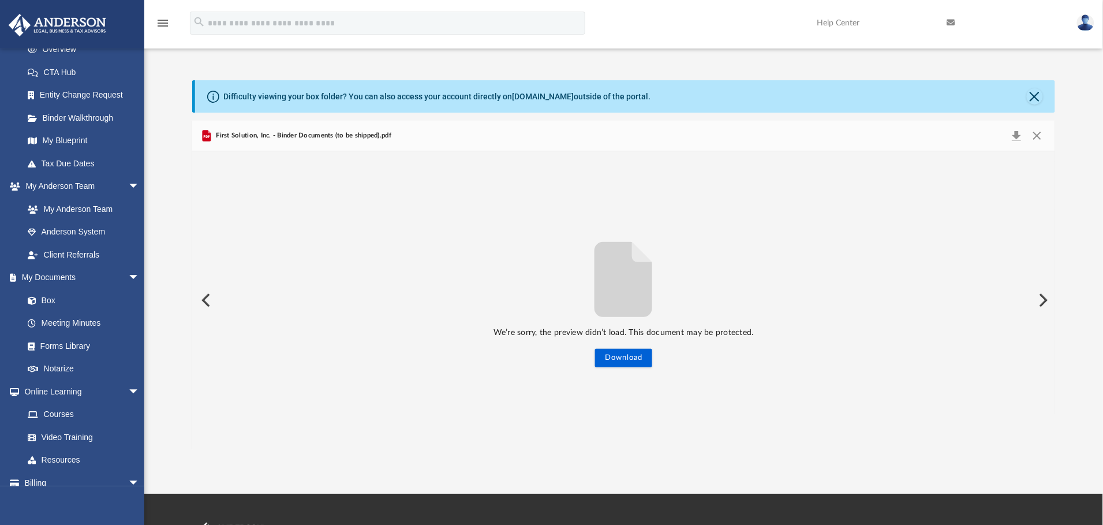
click at [204, 304] on button "Preview" at bounding box center [204, 300] width 25 height 32
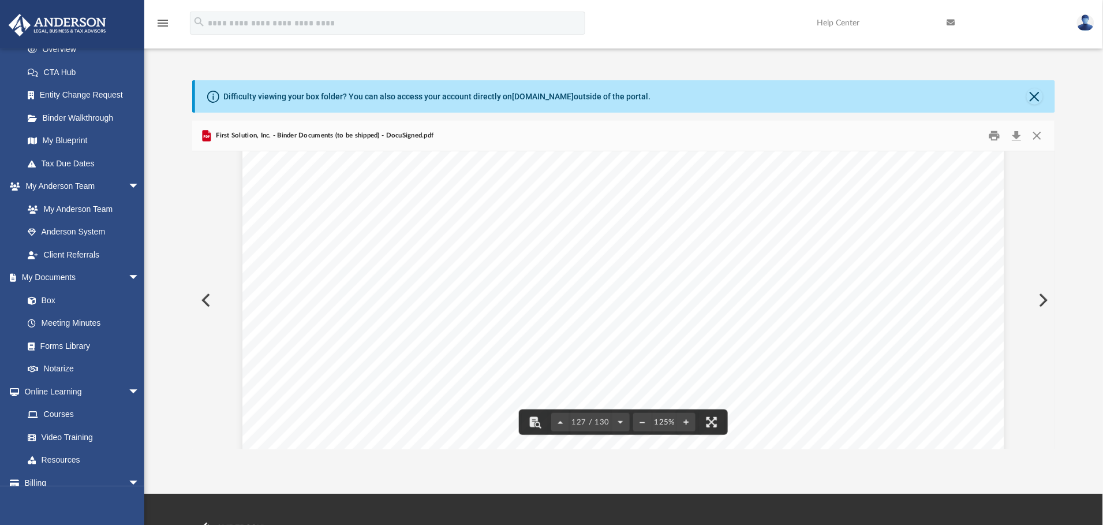
scroll to position [96678, 0]
click at [1038, 134] on button "Close" at bounding box center [1037, 136] width 21 height 18
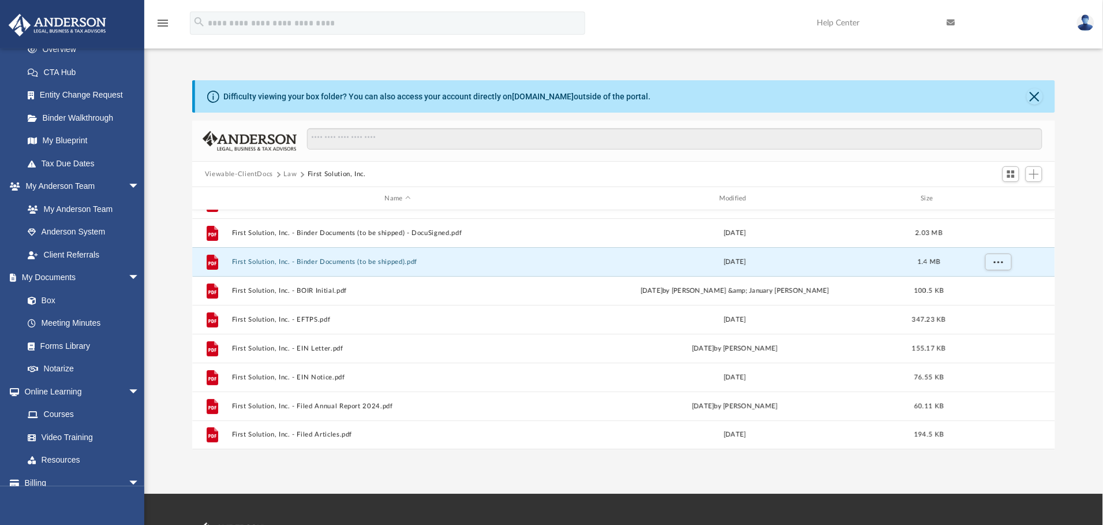
click at [288, 173] on button "Law" at bounding box center [290, 174] width 13 height 10
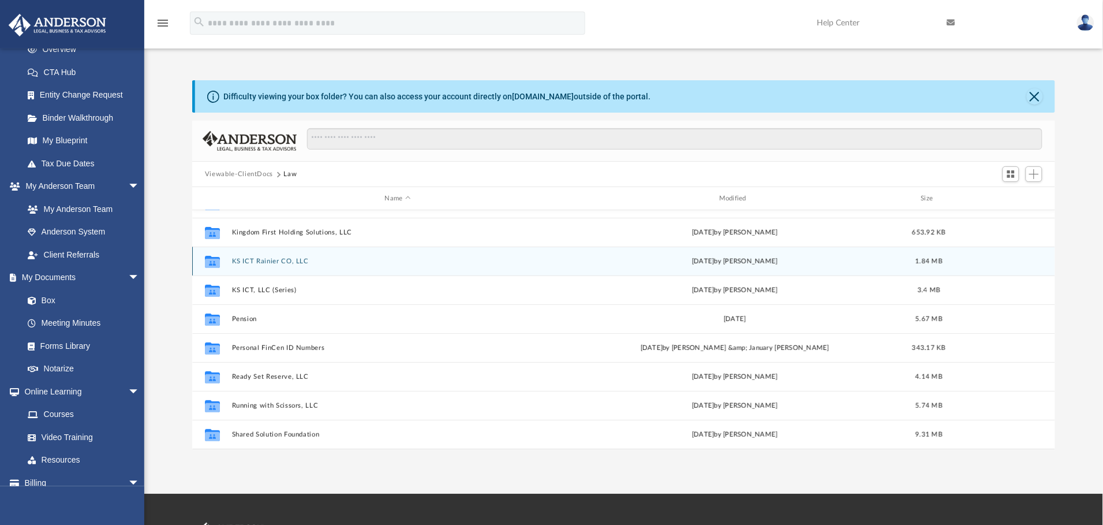
scroll to position [173, 0]
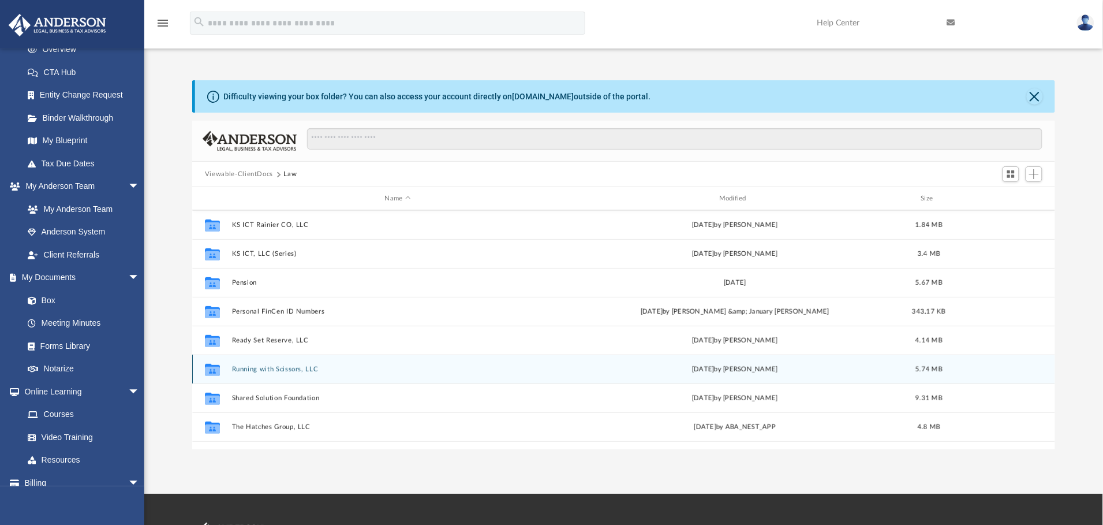
click at [242, 373] on div "Collaborated Folder Running with Scissors, LLC [DATE] by [PERSON_NAME] 5.74 MB" at bounding box center [623, 368] width 863 height 29
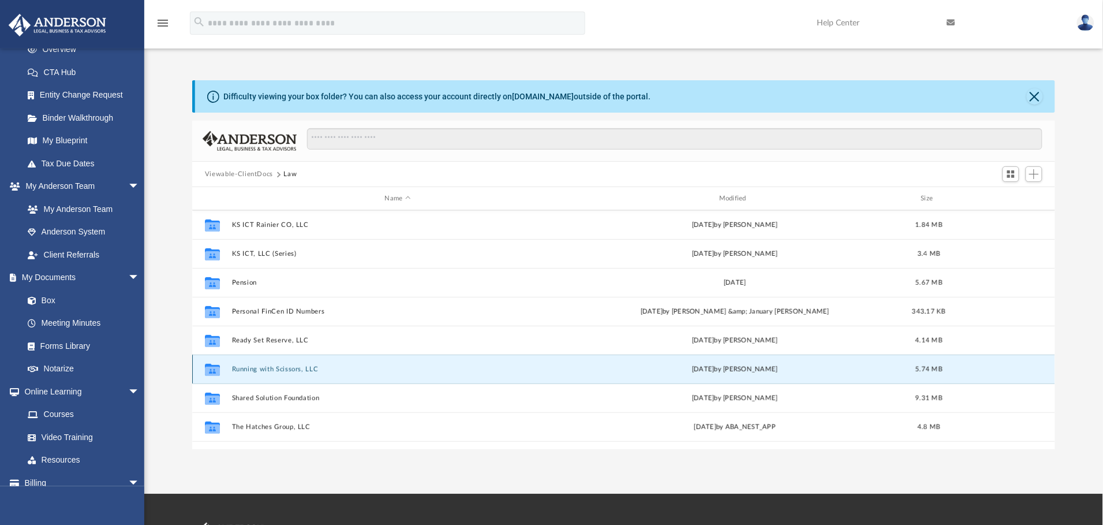
click at [241, 369] on button "Running with Scissors, LLC" at bounding box center [398, 369] width 332 height 8
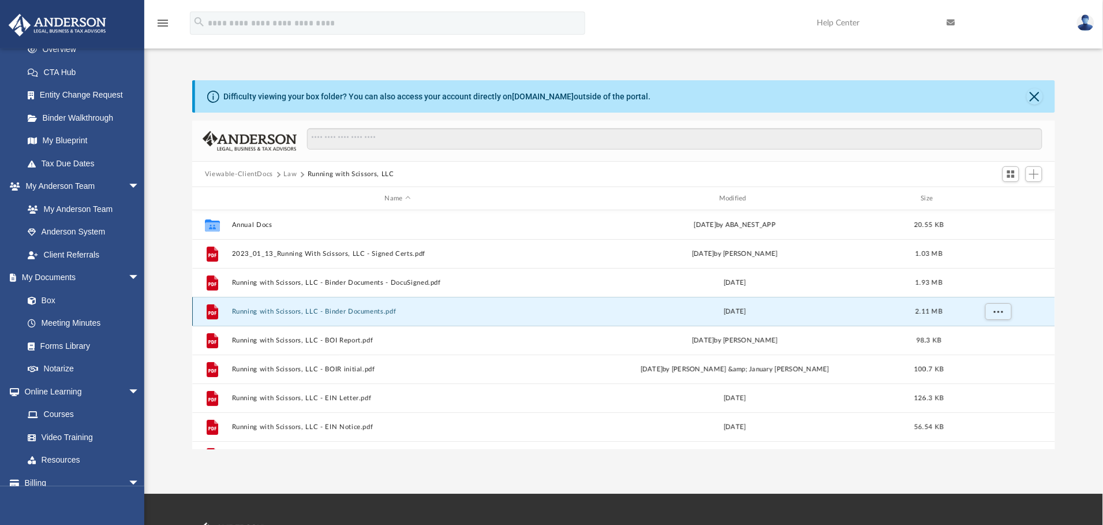
click at [251, 315] on button "Running with Scissors, LLC - Binder Documents.pdf" at bounding box center [398, 312] width 332 height 8
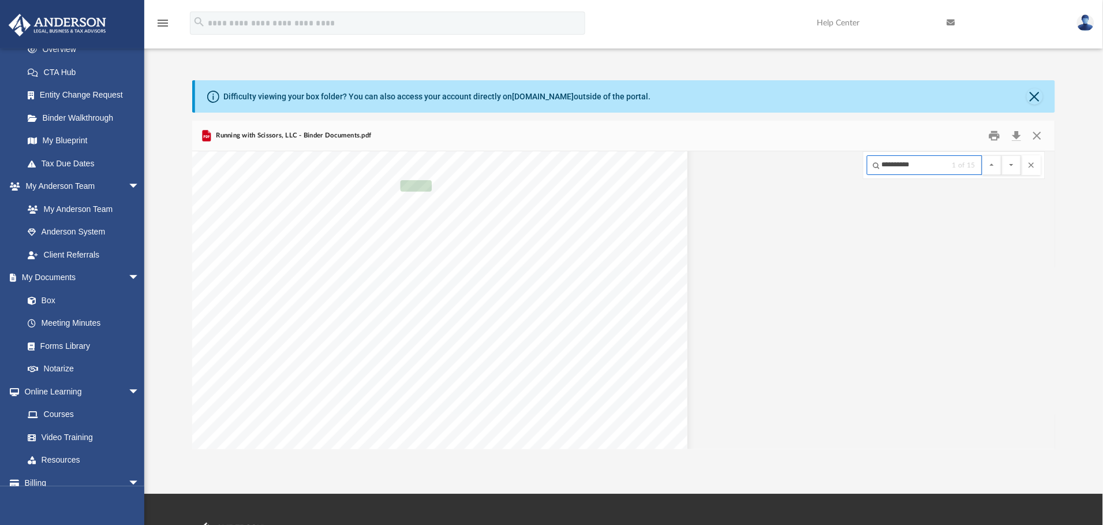
scroll to position [33092, 230]
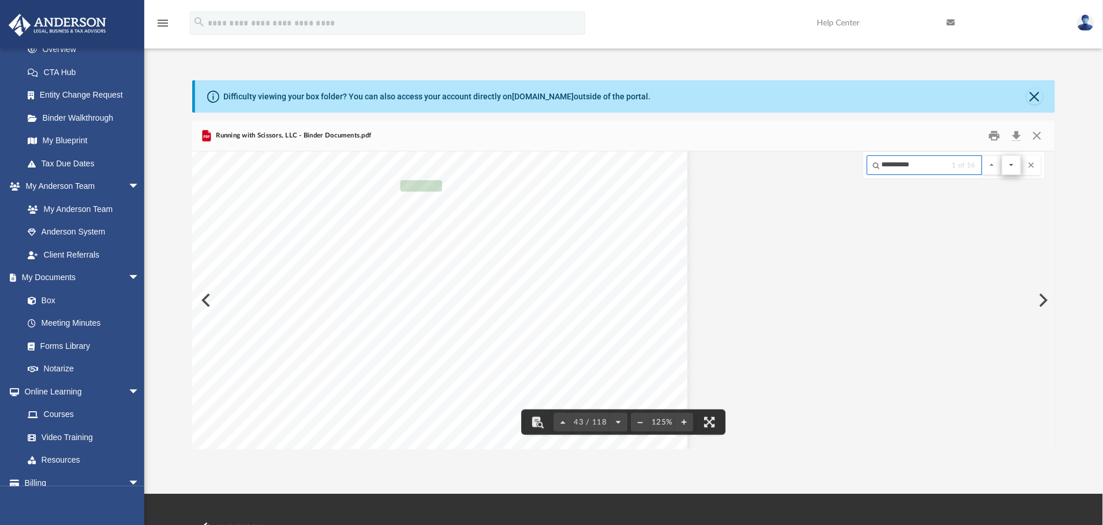
type input "**********"
click at [1008, 166] on button "File preview" at bounding box center [1012, 165] width 20 height 20
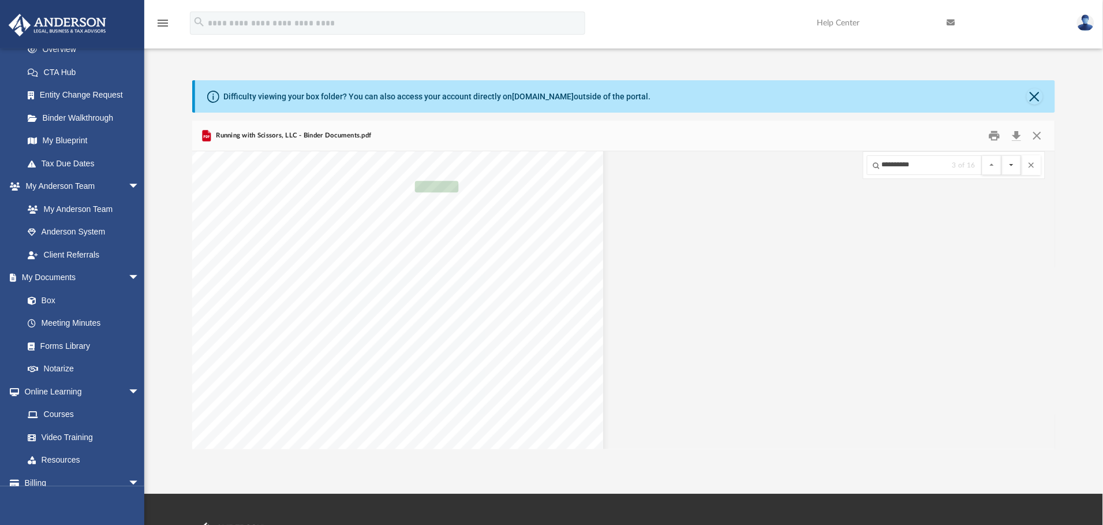
click at [1008, 166] on button "File preview" at bounding box center [1012, 165] width 20 height 20
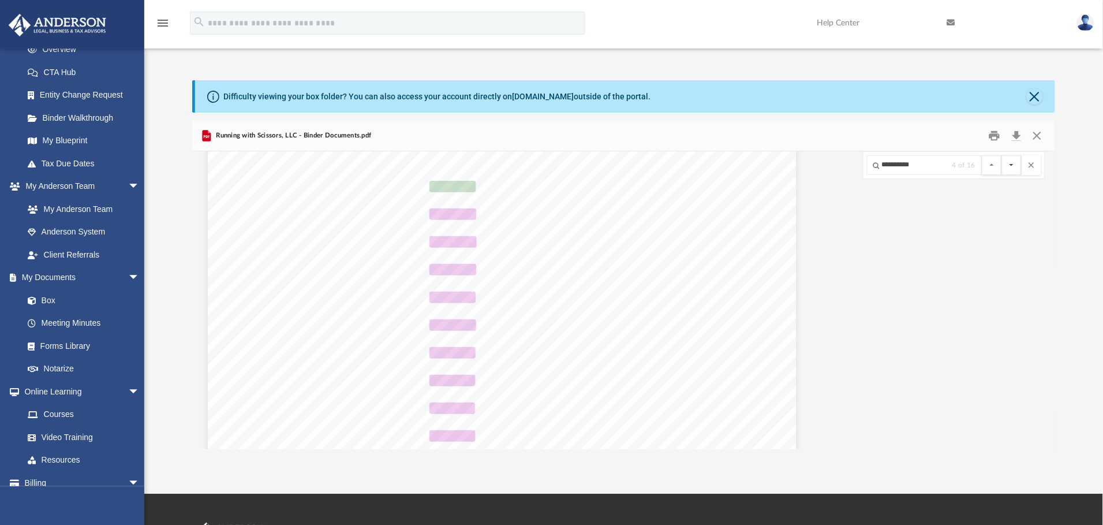
click at [1008, 166] on button "File preview" at bounding box center [1012, 165] width 20 height 20
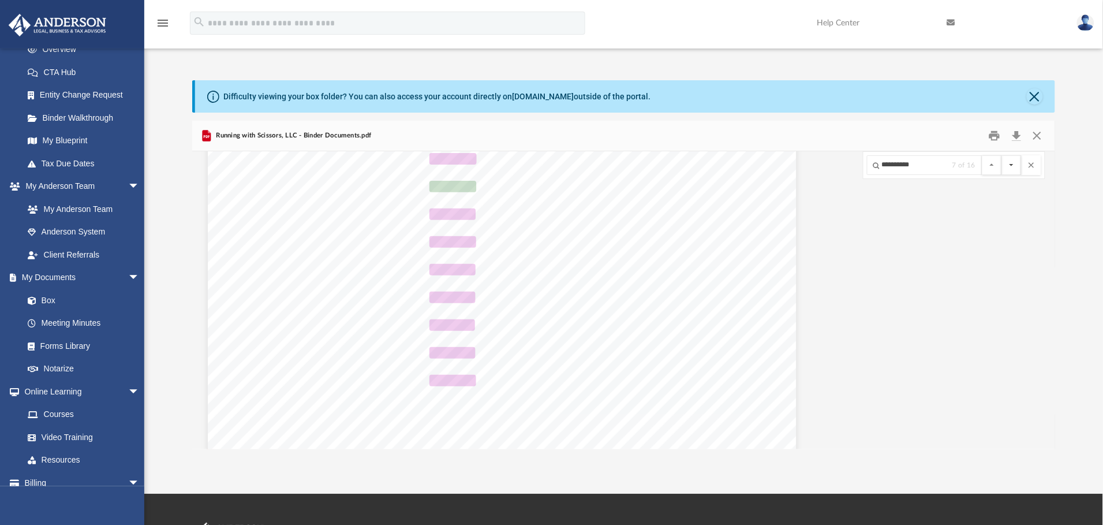
click at [1008, 166] on button "File preview" at bounding box center [1012, 165] width 20 height 20
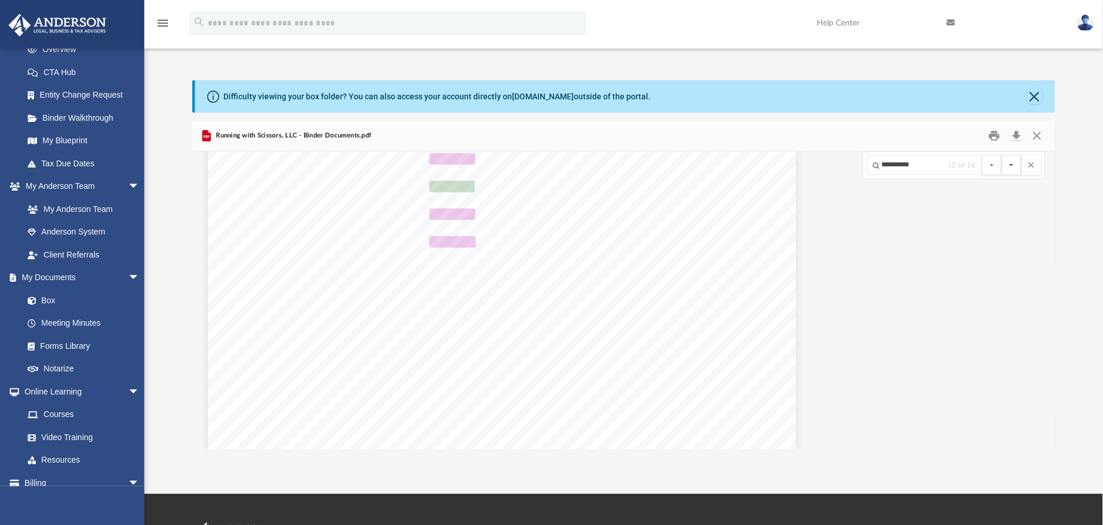
click at [1008, 166] on button "File preview" at bounding box center [1012, 165] width 20 height 20
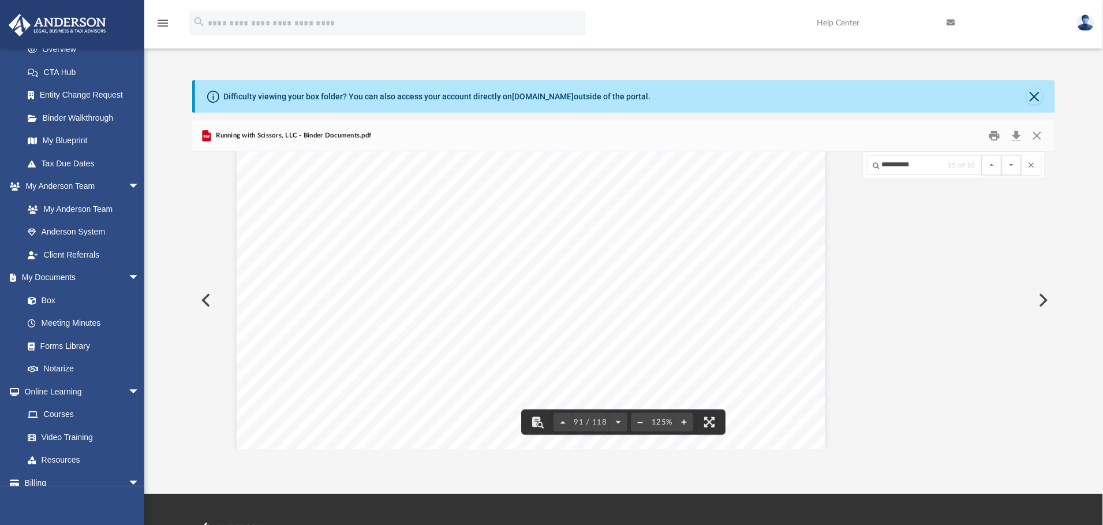
scroll to position [70199, 92]
click at [581, 274] on span "property commonly known as" at bounding box center [531, 279] width 126 height 10
click at [993, 136] on button "Print" at bounding box center [995, 136] width 23 height 18
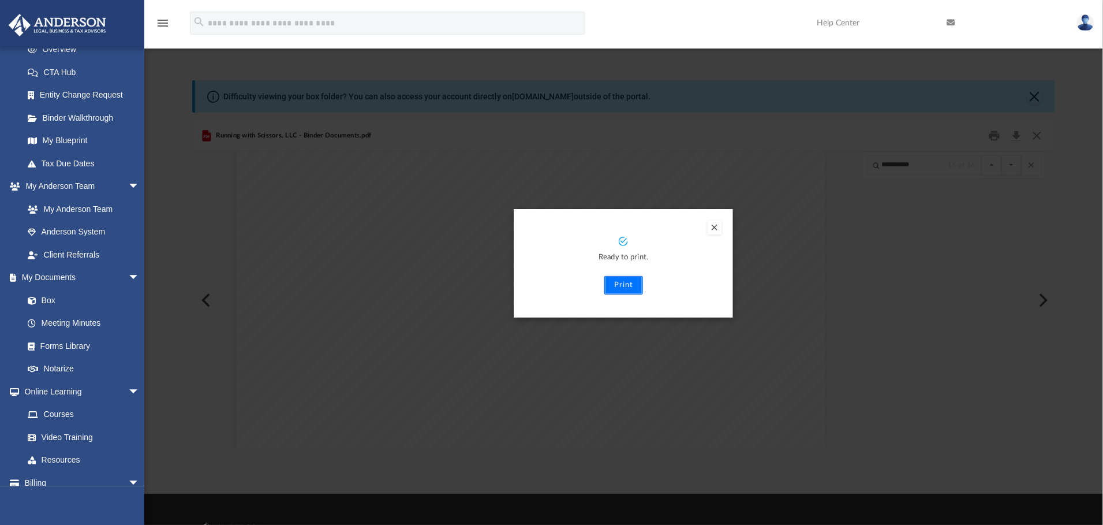
click at [619, 284] on button "Print" at bounding box center [623, 285] width 39 height 18
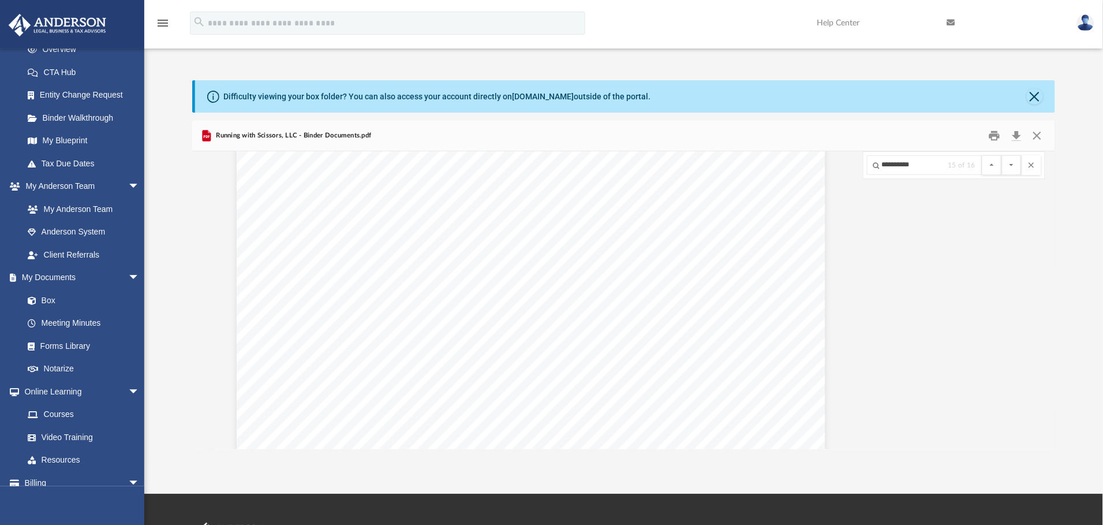
scroll to position [63965, 92]
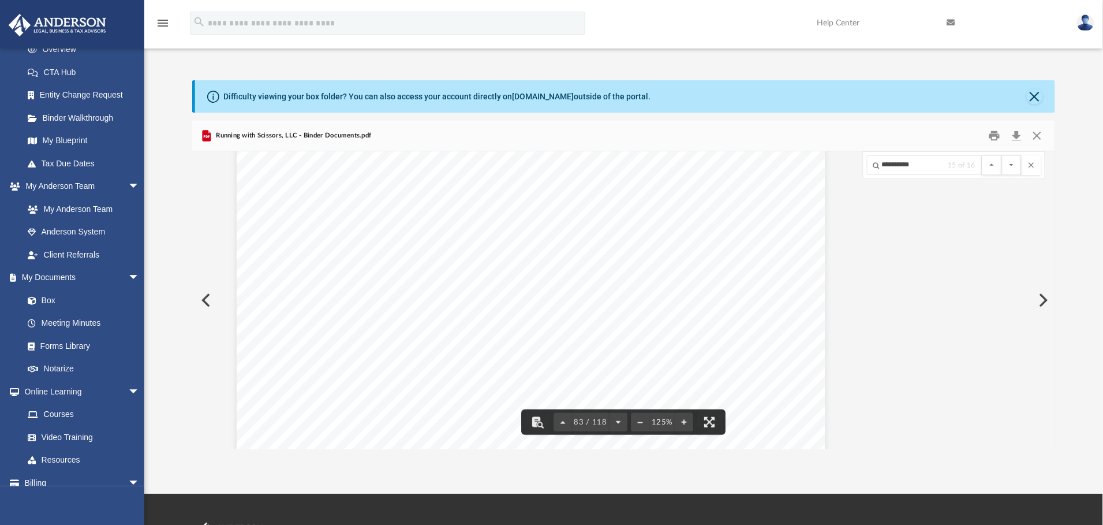
click at [549, 264] on div "Form 1 - 3 Agreement of Running with Scissors, LLC a [US_STATE] Limited Liabili…" at bounding box center [531, 469] width 589 height 762
click at [995, 136] on button "Print" at bounding box center [995, 136] width 23 height 18
click at [1035, 134] on button "Close" at bounding box center [1037, 136] width 21 height 18
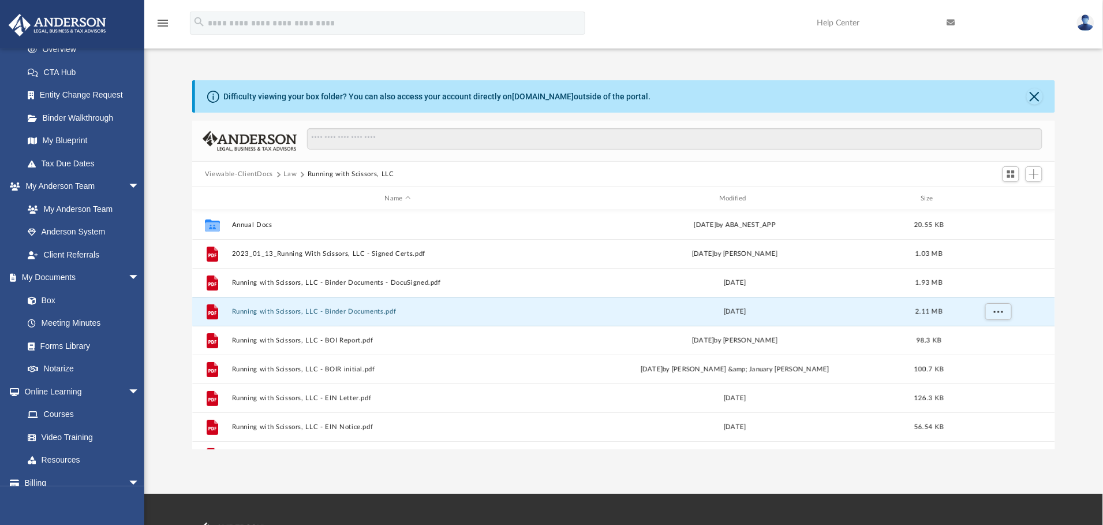
click at [290, 173] on button "Law" at bounding box center [290, 174] width 13 height 10
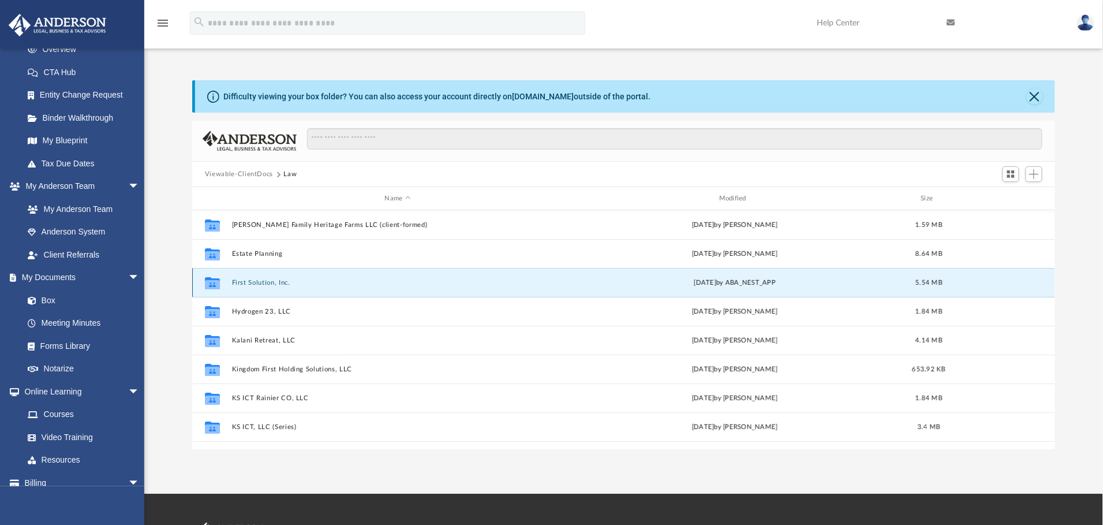
click at [250, 283] on button "First Solution, Inc." at bounding box center [398, 283] width 332 height 8
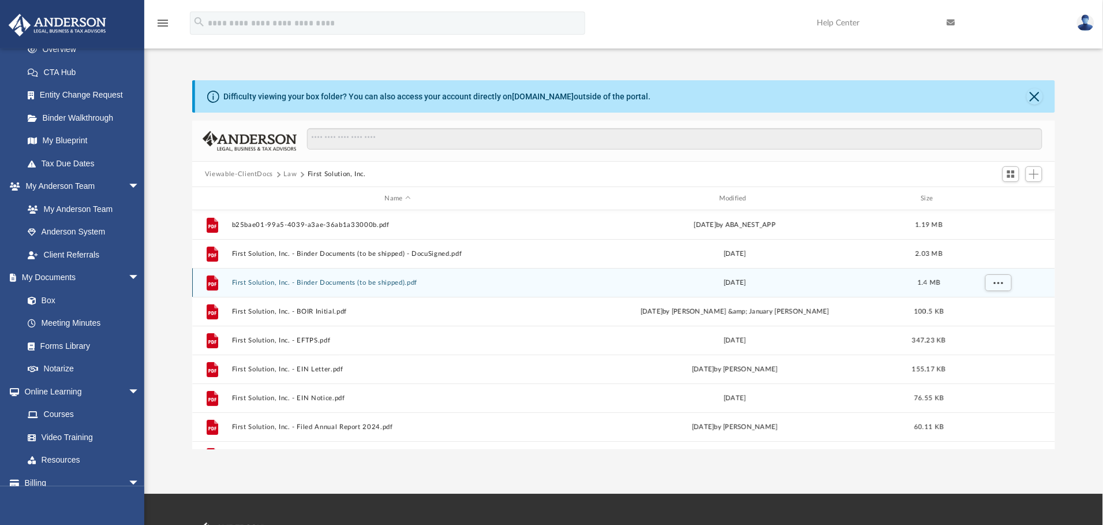
click at [250, 282] on button "First Solution, Inc. - Binder Documents (to be shipped).pdf" at bounding box center [398, 283] width 332 height 8
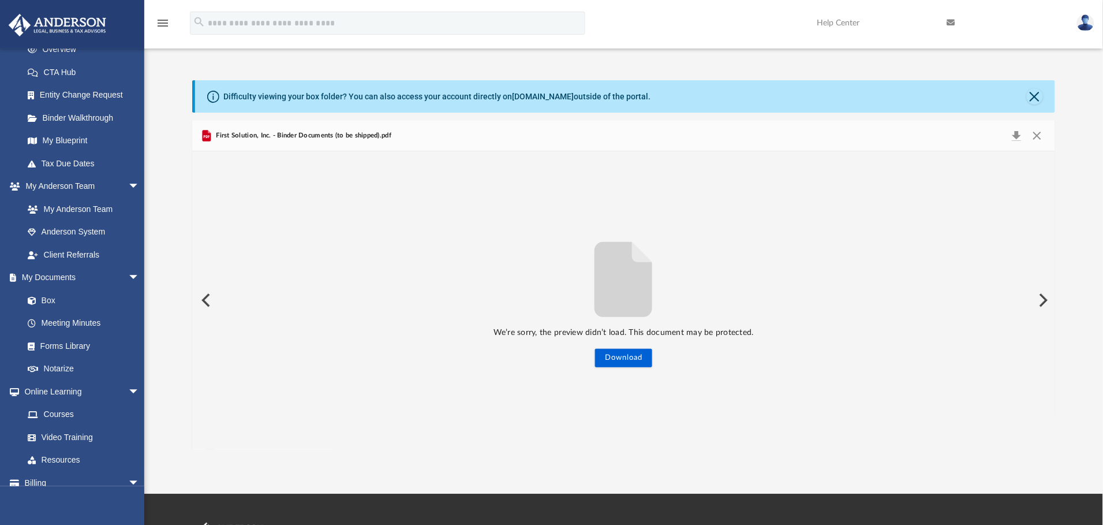
click at [208, 302] on button "Preview" at bounding box center [204, 300] width 25 height 32
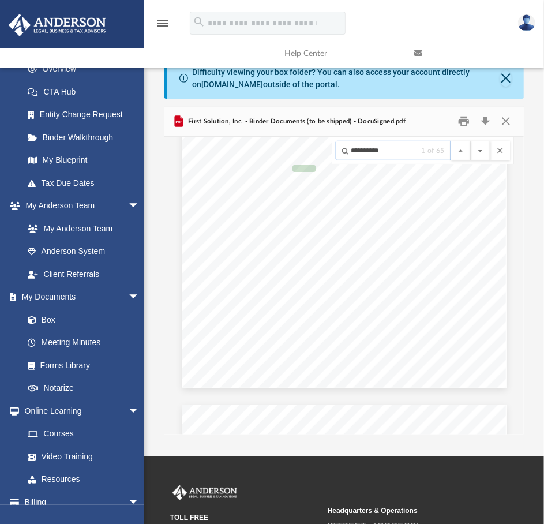
scroll to position [1052, 0]
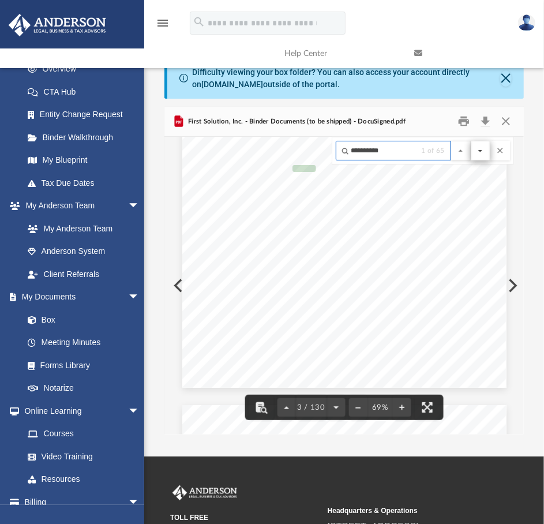
type input "**********"
click at [478, 153] on button "File preview" at bounding box center [481, 151] width 20 height 20
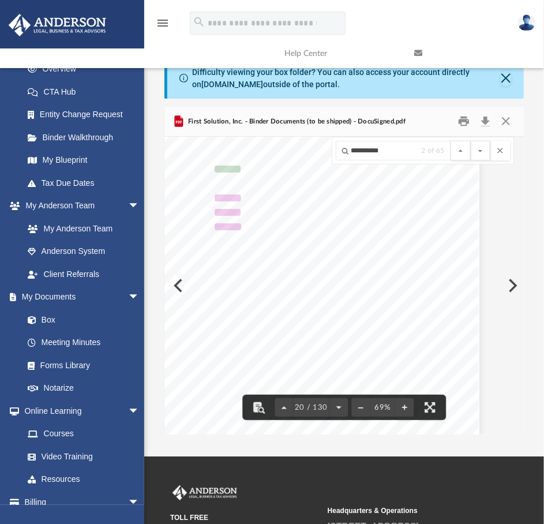
scroll to position [8270, 27]
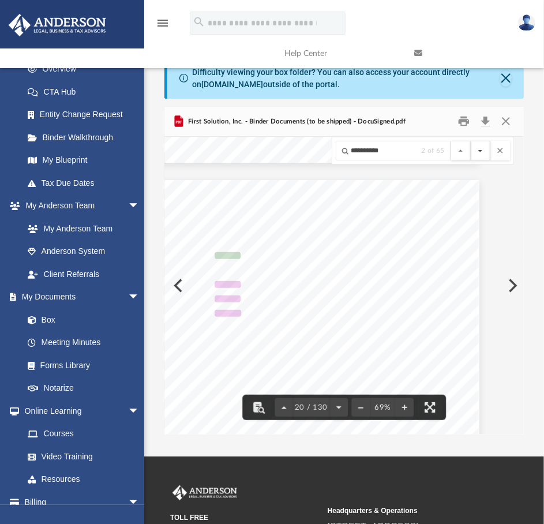
click at [483, 151] on button "File preview" at bounding box center [481, 151] width 20 height 20
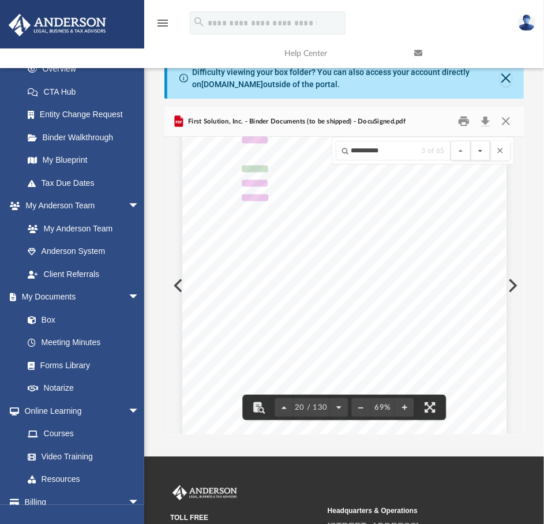
click at [483, 151] on button "File preview" at bounding box center [481, 151] width 20 height 20
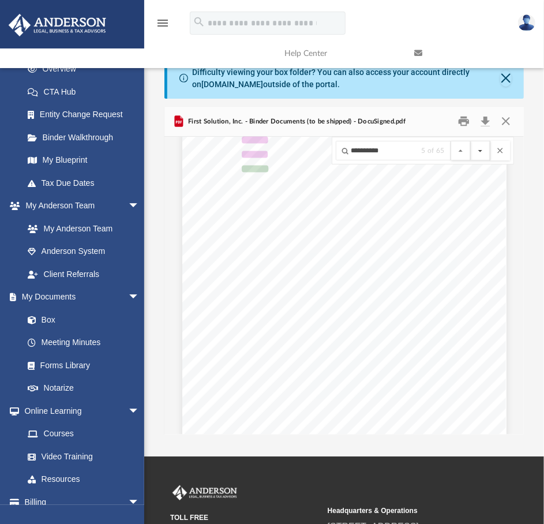
click at [483, 151] on button "File preview" at bounding box center [481, 151] width 20 height 20
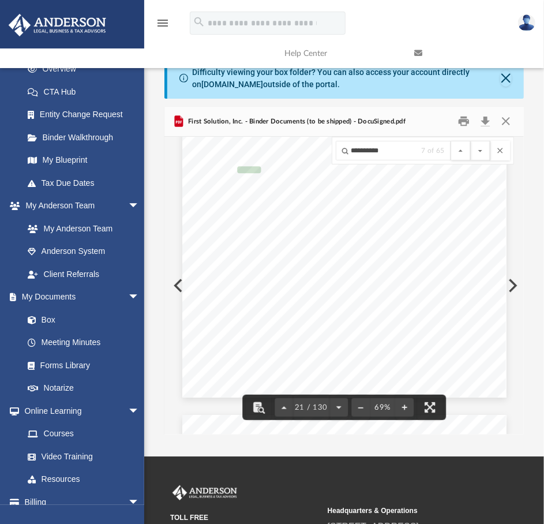
scroll to position [8736, 0]
click at [480, 153] on button "File preview" at bounding box center [481, 151] width 20 height 20
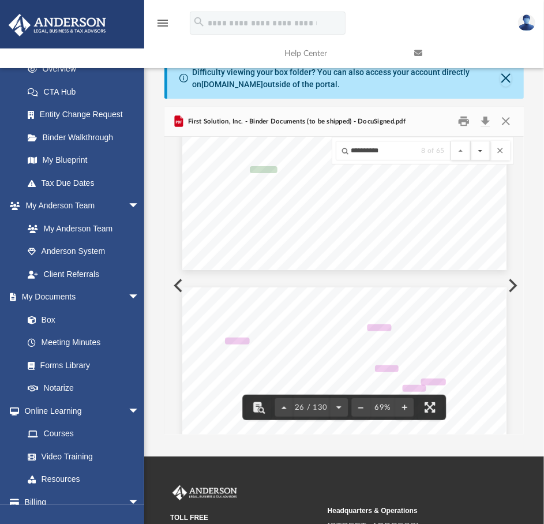
click at [480, 153] on button "File preview" at bounding box center [481, 151] width 20 height 20
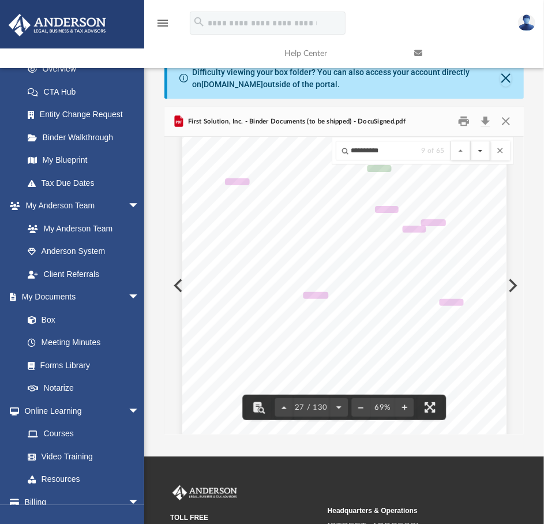
click at [480, 153] on button "File preview" at bounding box center [481, 151] width 20 height 20
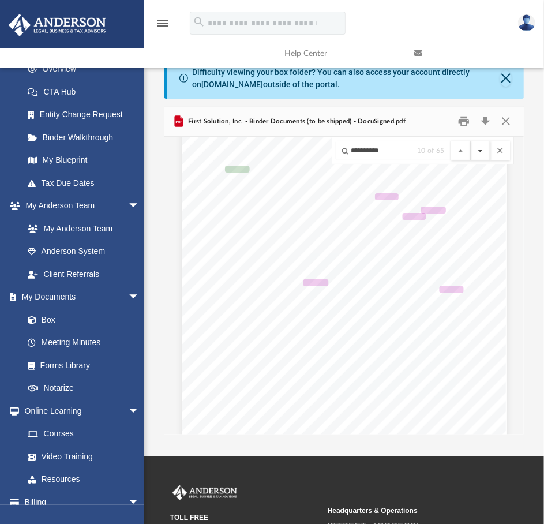
click at [480, 153] on button "File preview" at bounding box center [481, 151] width 20 height 20
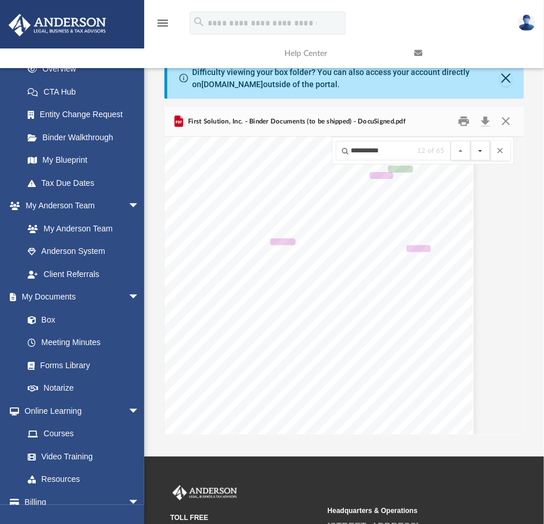
click at [480, 153] on button "File preview" at bounding box center [481, 151] width 20 height 20
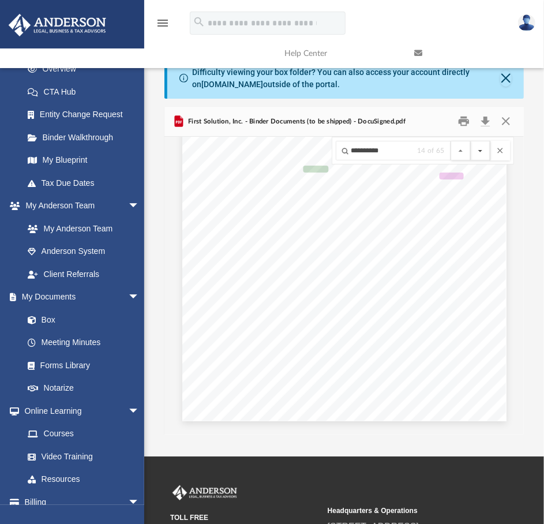
click at [480, 153] on button "File preview" at bounding box center [481, 151] width 20 height 20
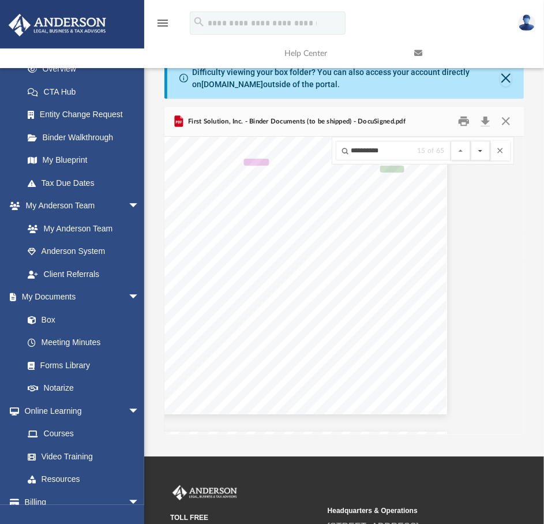
click at [480, 153] on button "File preview" at bounding box center [481, 151] width 20 height 20
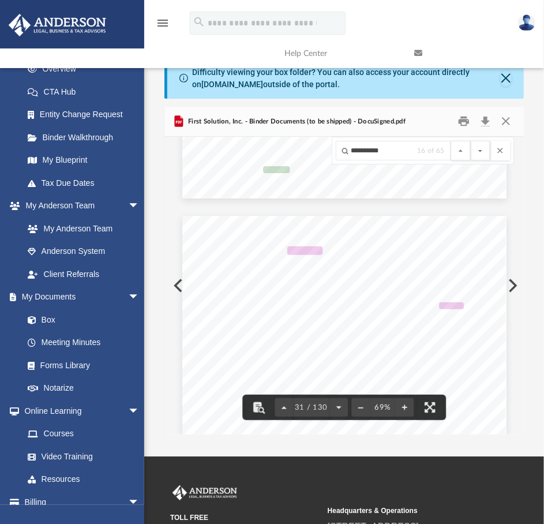
scroll to position [13129, 0]
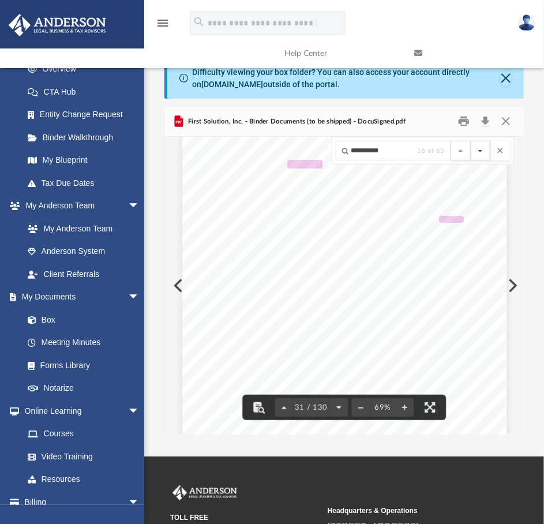
click at [480, 149] on button "File preview" at bounding box center [481, 151] width 20 height 20
